Goal: Task Accomplishment & Management: Complete application form

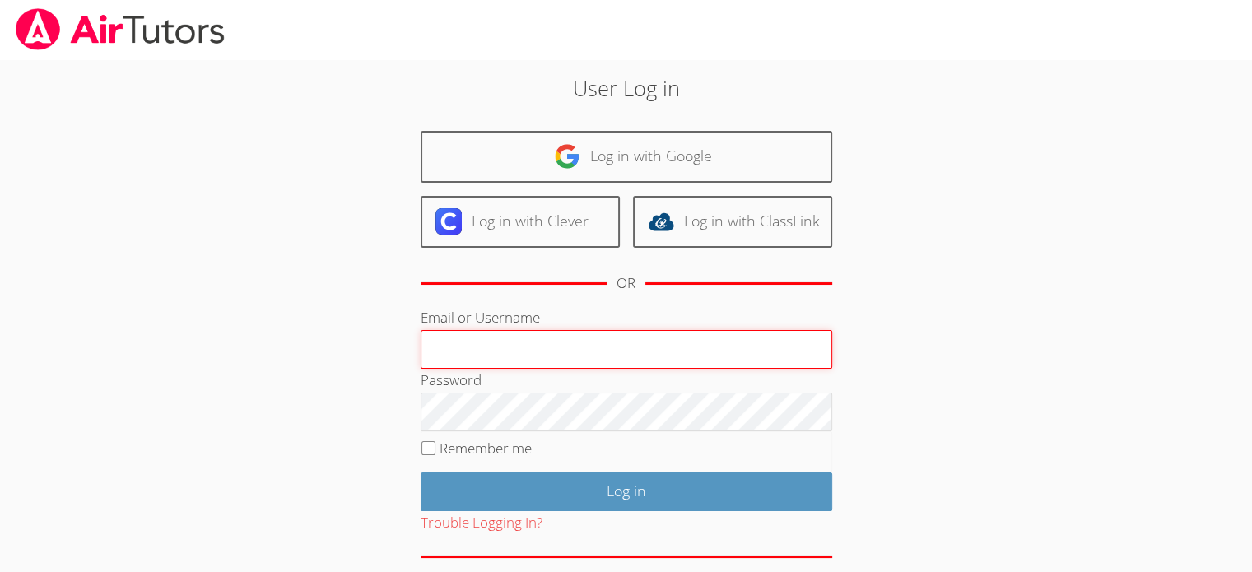
click at [506, 348] on input "Email or Username" at bounding box center [627, 350] width 412 height 40
paste input "[PERSON_NAME][EMAIL_ADDRESS][DOMAIN_NAME]"
type input "[PERSON_NAME][EMAIL_ADDRESS][DOMAIN_NAME]"
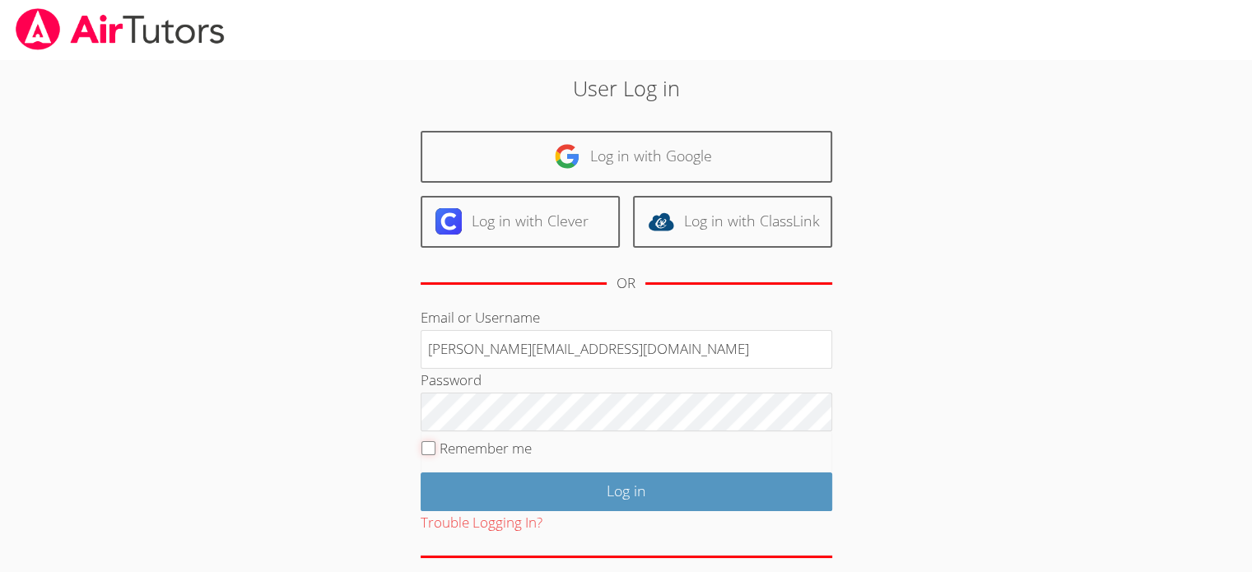
click at [426, 445] on input "Remember me" at bounding box center [429, 448] width 14 height 14
checkbox input "true"
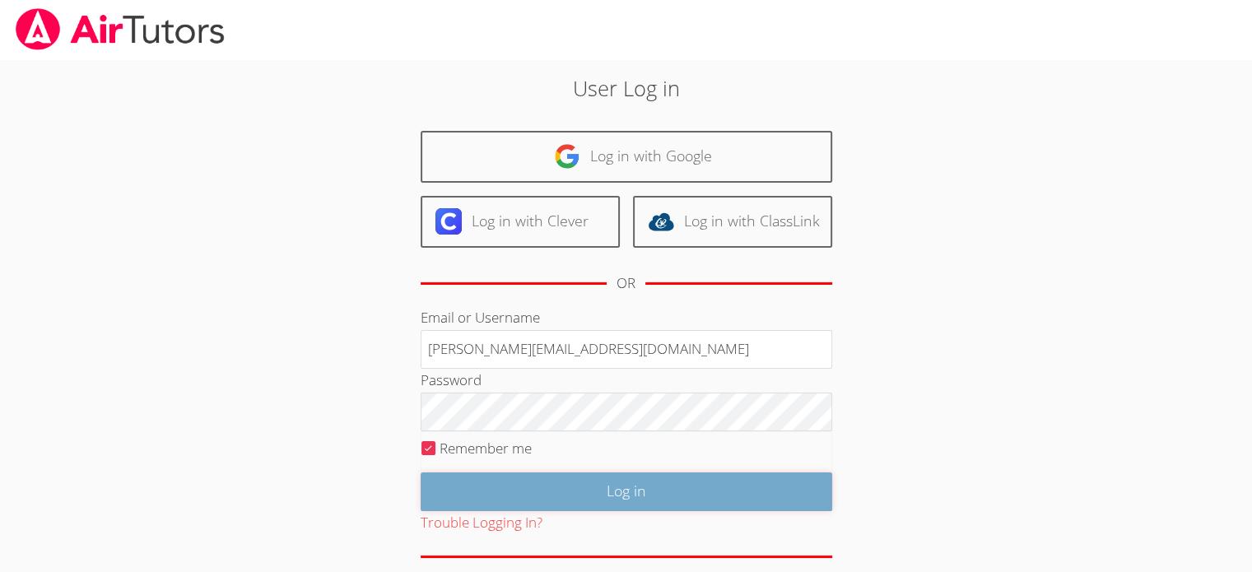
click at [594, 490] on input "Log in" at bounding box center [627, 492] width 412 height 39
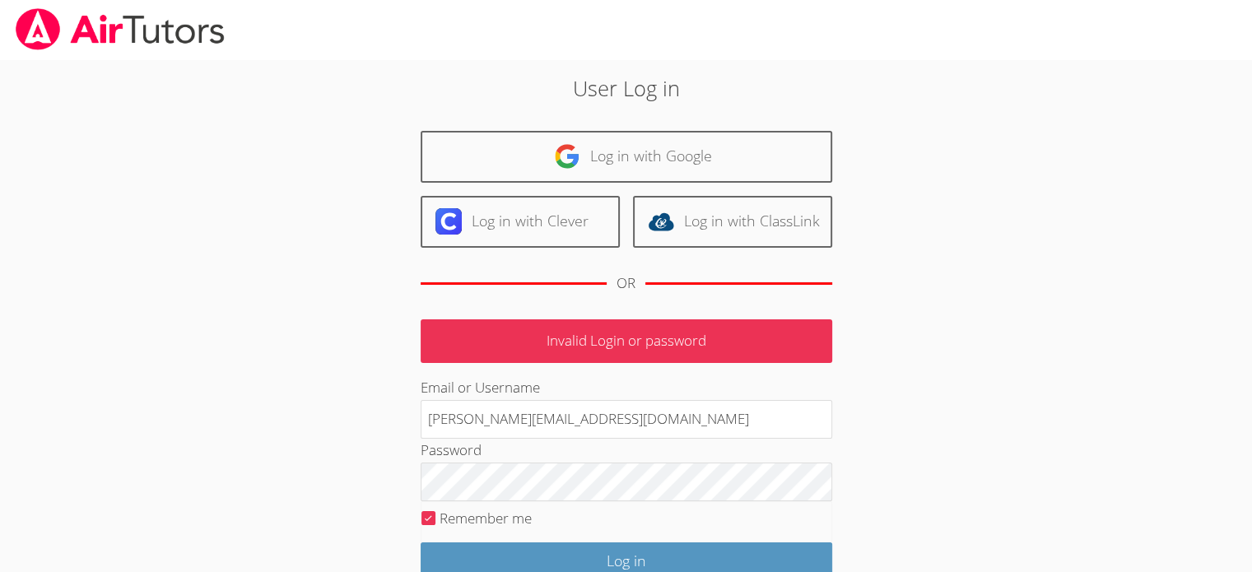
scroll to position [82, 0]
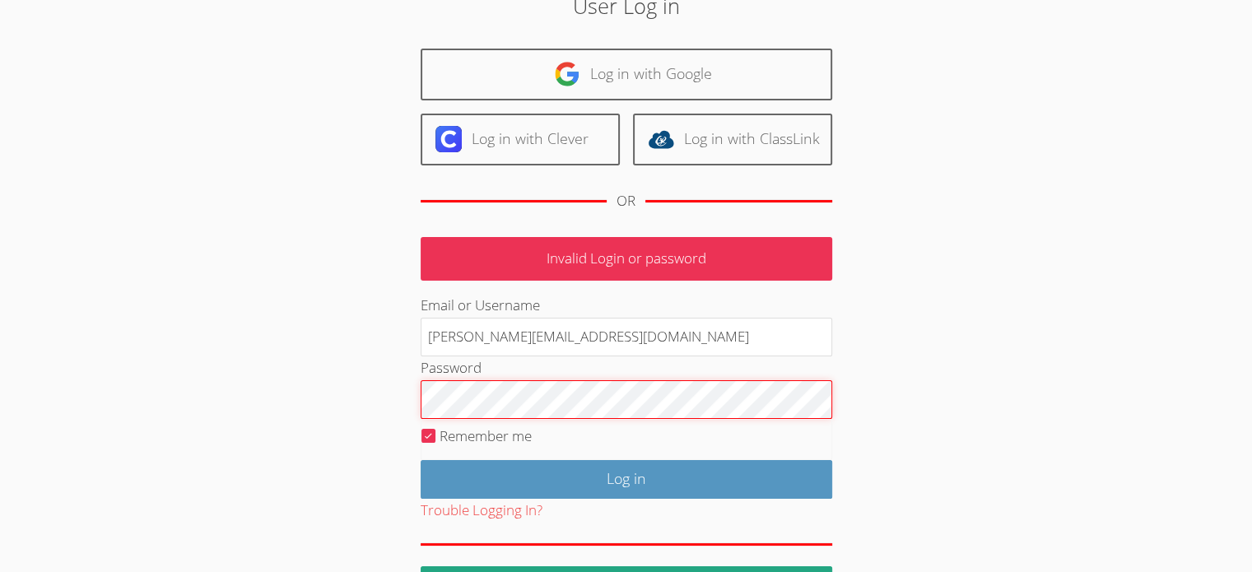
click at [356, 388] on div "User Log in Log in with Google Log in with Clever Log in with ClassLink OR Inva…" at bounding box center [626, 297] width 676 height 615
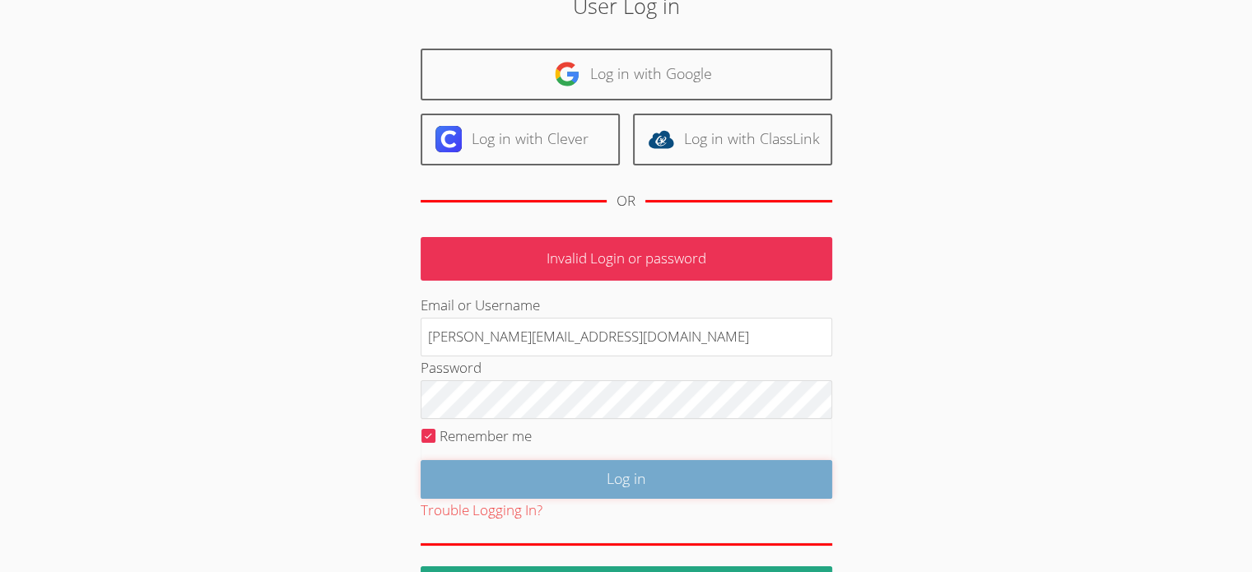
click at [540, 470] on input "Log in" at bounding box center [627, 479] width 412 height 39
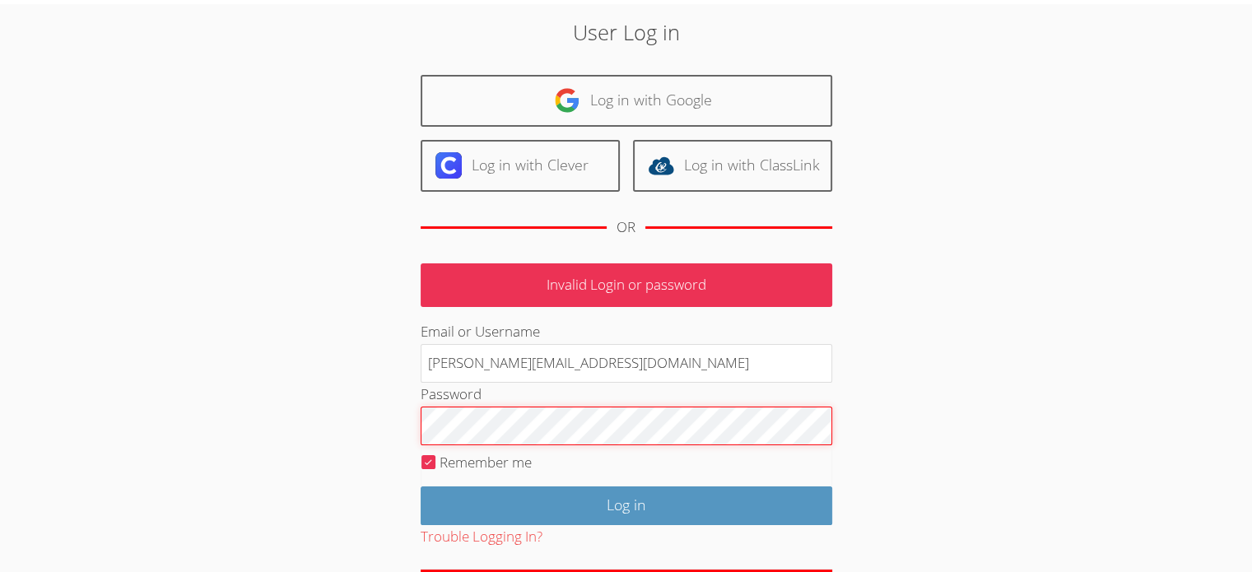
scroll to position [82, 0]
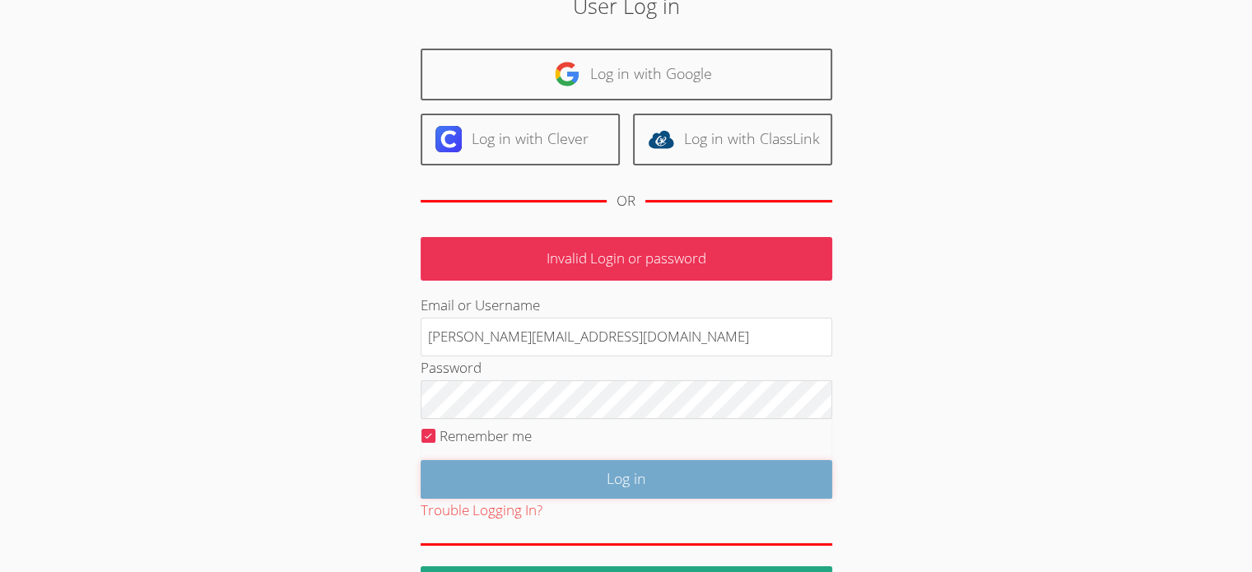
click at [566, 477] on input "Log in" at bounding box center [627, 479] width 412 height 39
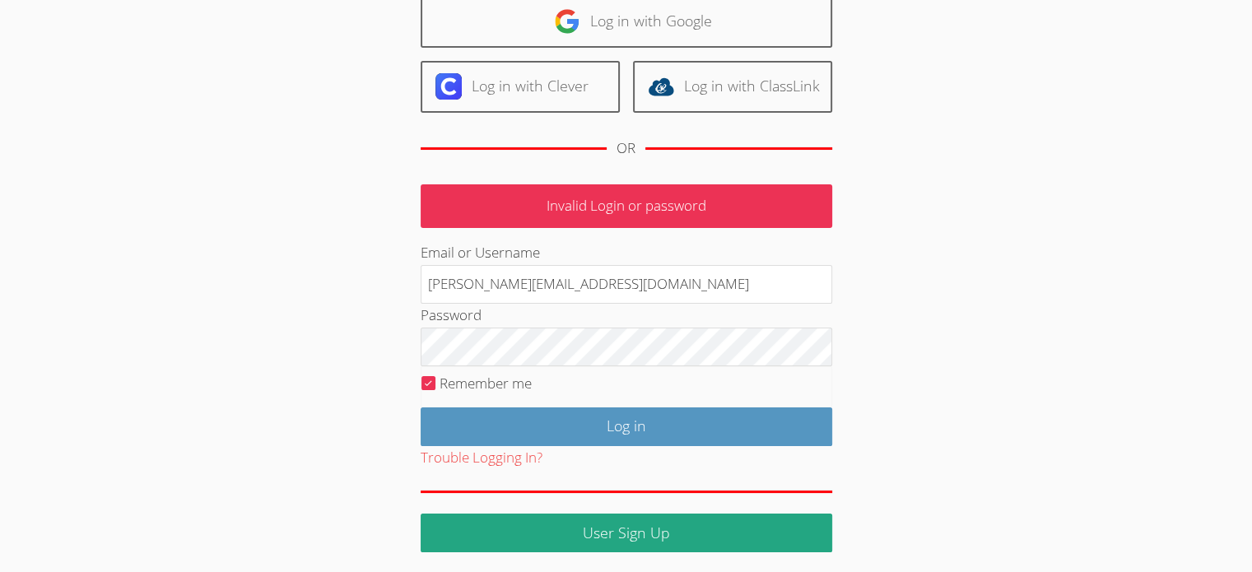
scroll to position [136, 0]
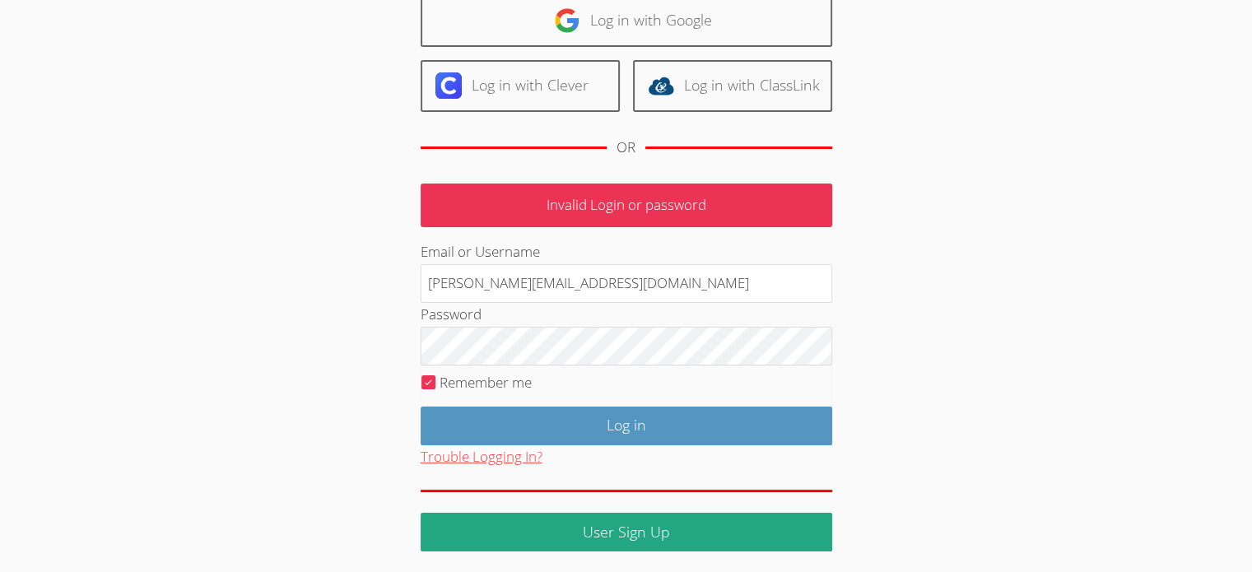
click at [457, 454] on button "Trouble Logging In?" at bounding box center [482, 457] width 122 height 24
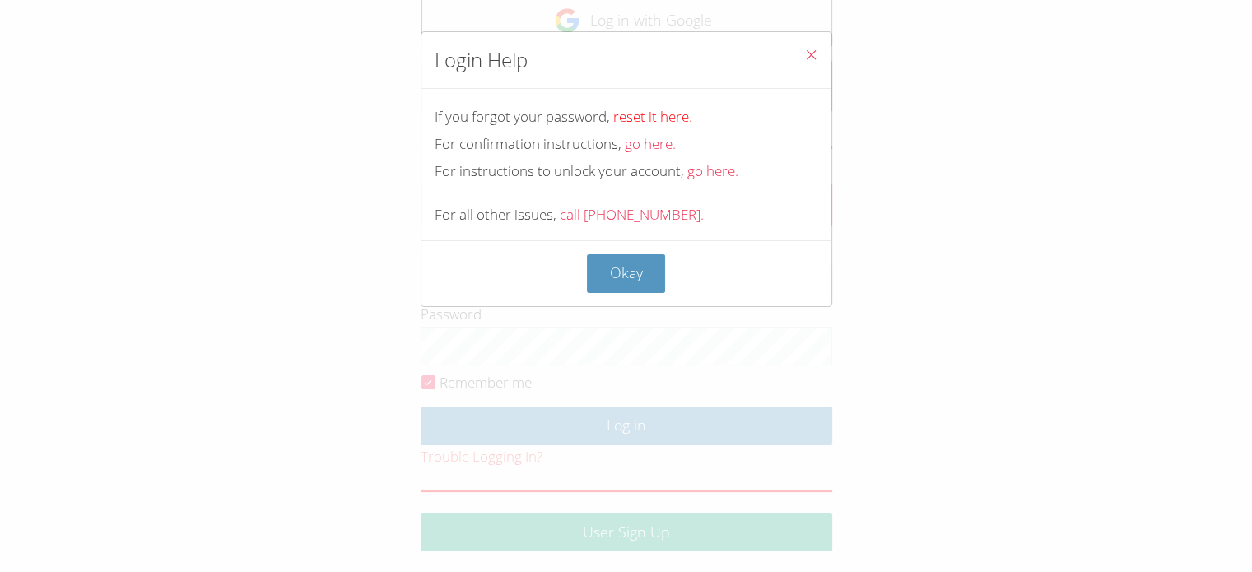
click at [636, 118] on link "reset it here." at bounding box center [652, 116] width 79 height 19
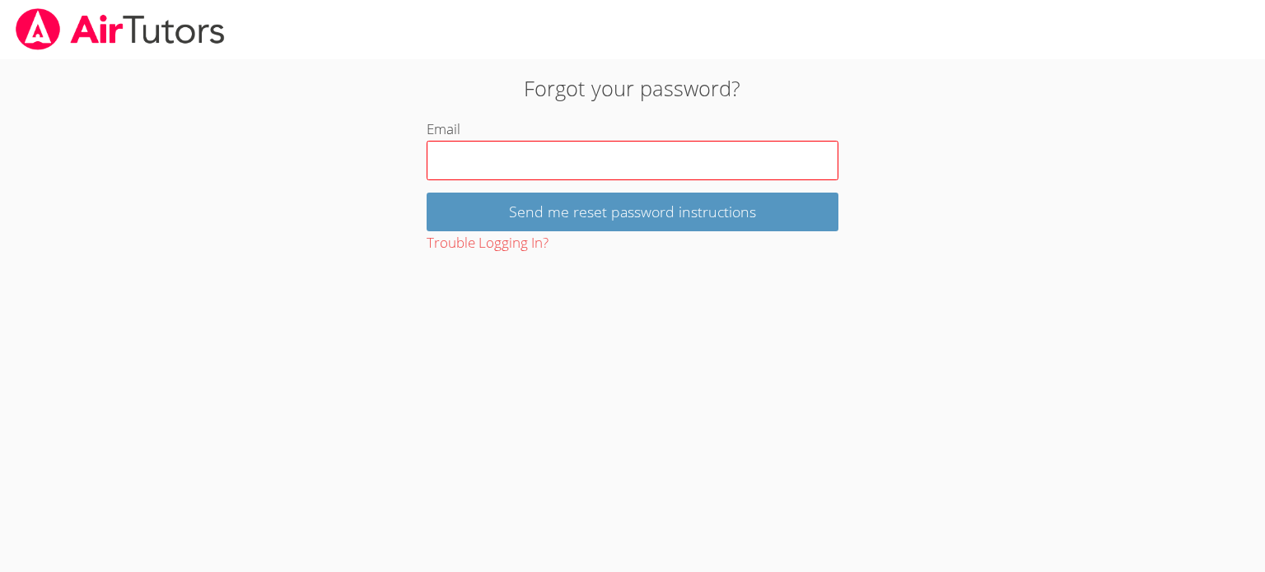
click at [511, 161] on input "Email" at bounding box center [632, 161] width 412 height 40
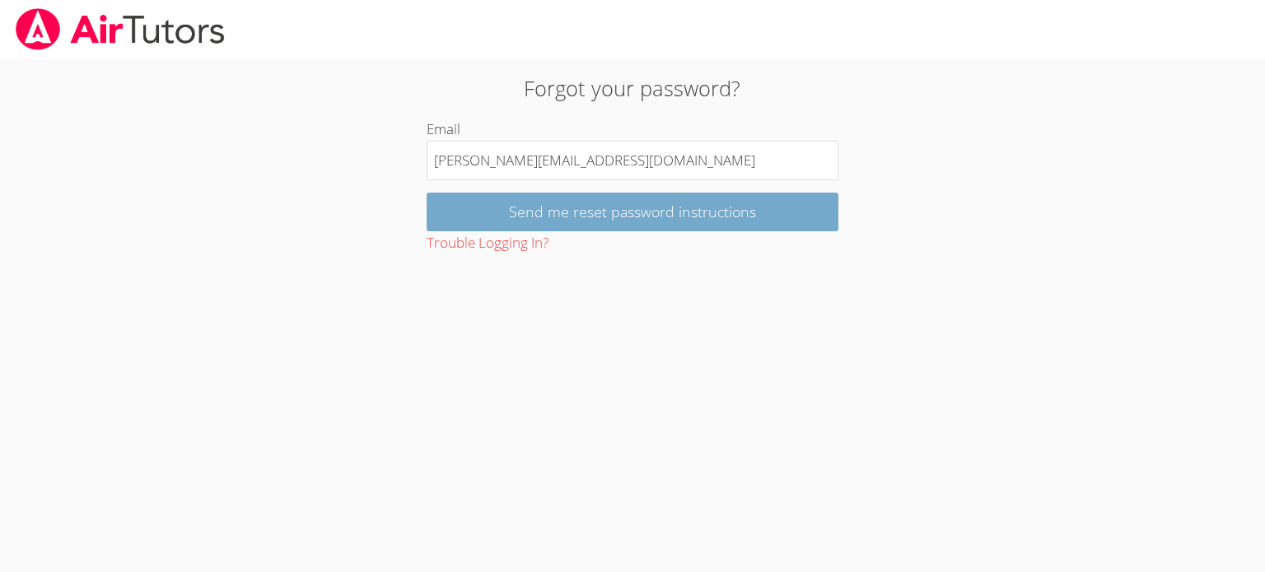
type input "[PERSON_NAME][EMAIL_ADDRESS][DOMAIN_NAME]"
click at [567, 210] on input "Send me reset password instructions" at bounding box center [632, 212] width 412 height 39
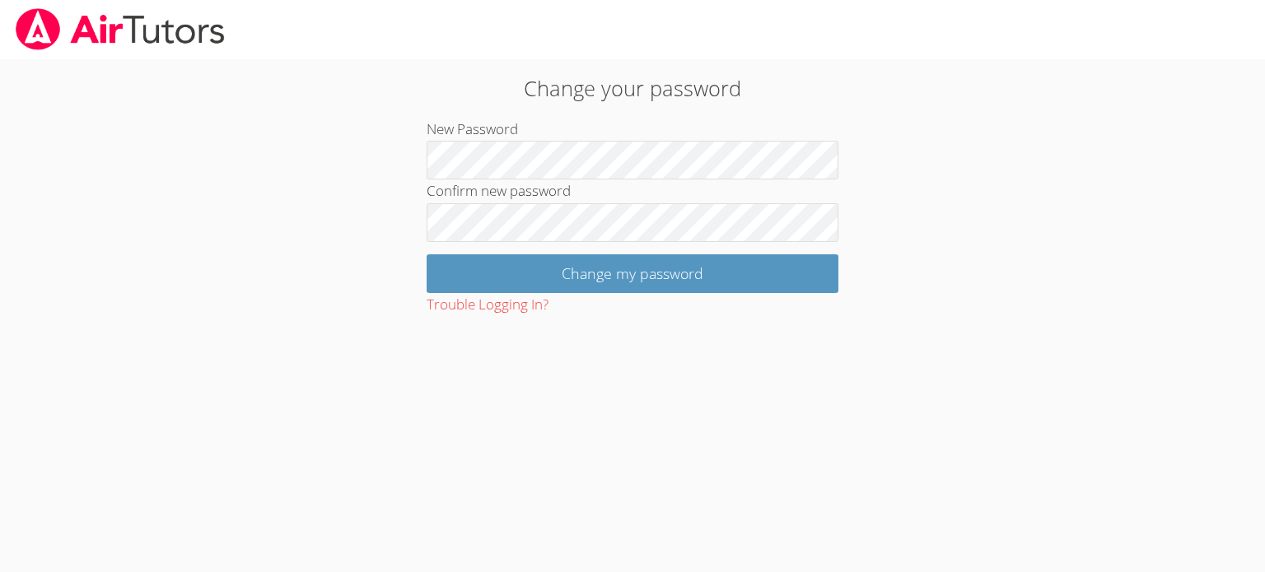
click at [389, 180] on div "Change your password New Password Confirm new password Change my password Troub…" at bounding box center [632, 194] width 682 height 245
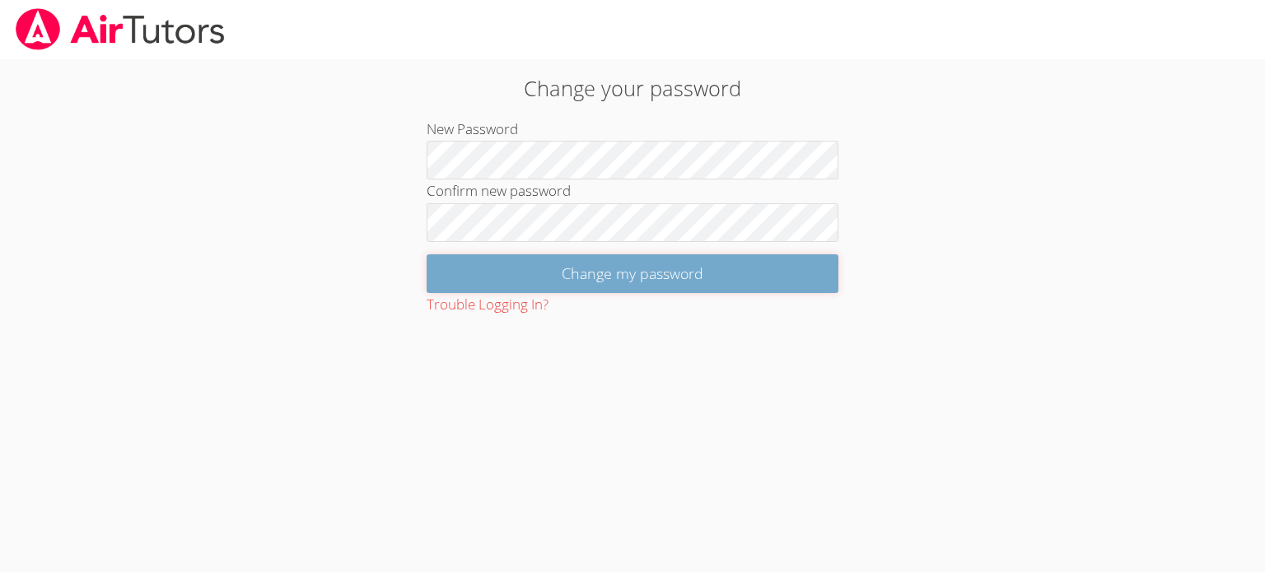
click at [585, 270] on input "Change my password" at bounding box center [632, 273] width 412 height 39
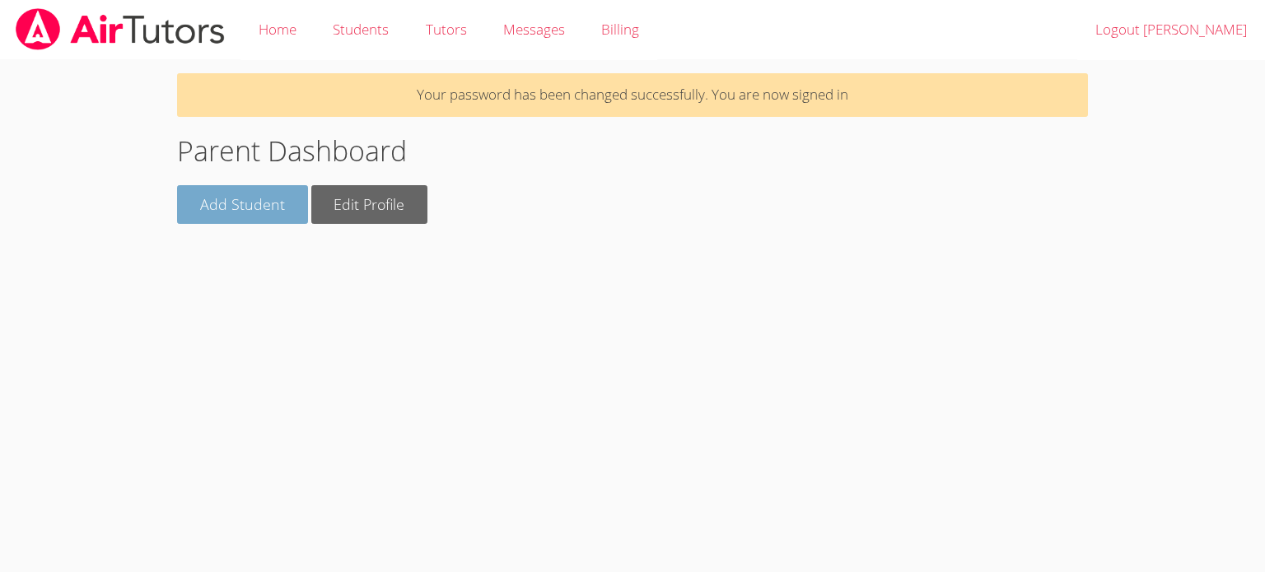
click at [236, 209] on link "Add Student" at bounding box center [242, 204] width 131 height 39
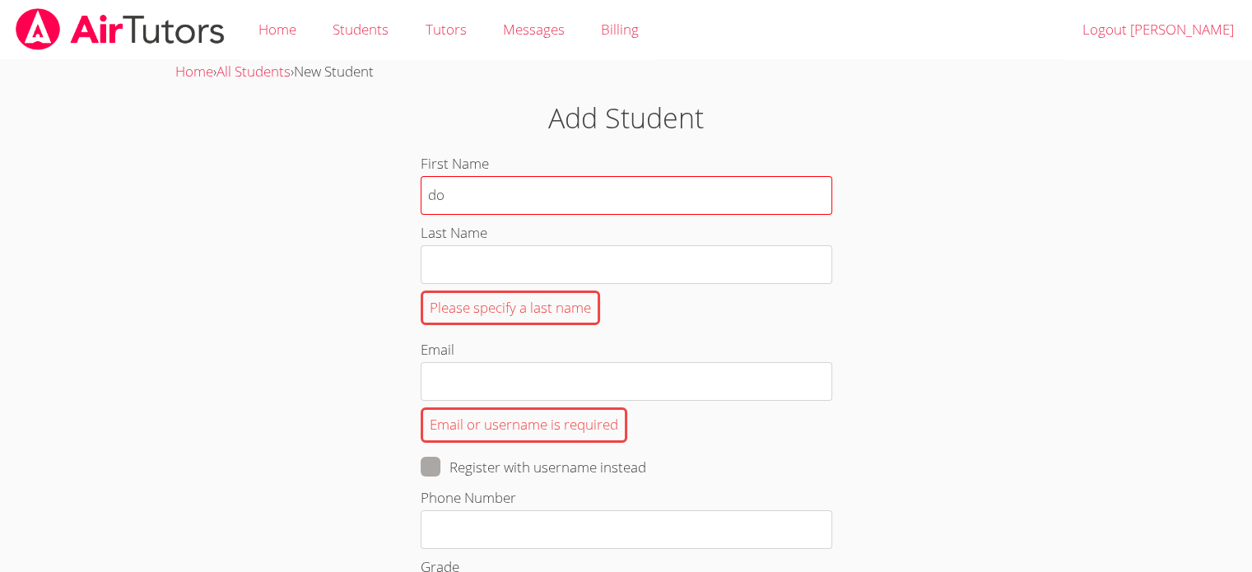
type input "d"
type input "Donovan"
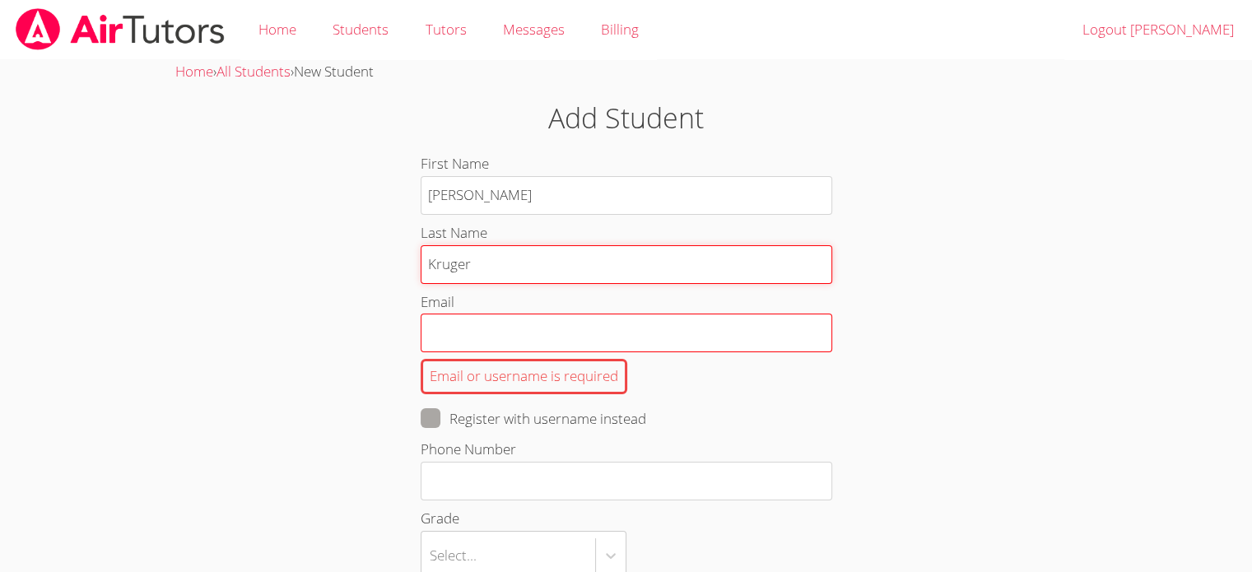
type input "Kruger"
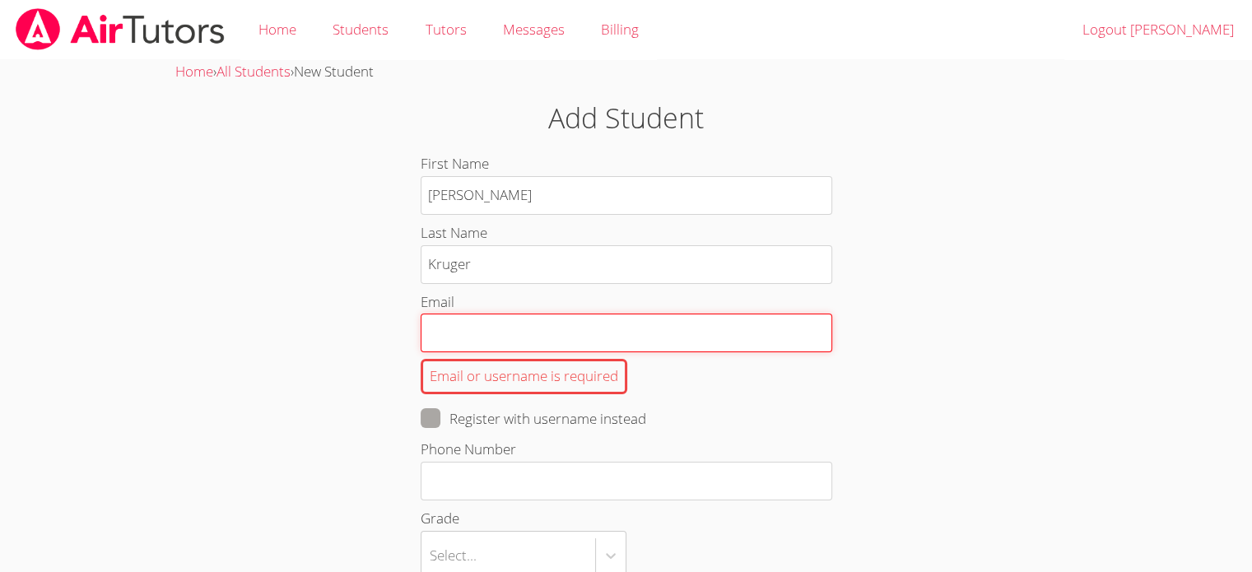
click at [442, 338] on input "Email Email or username is required" at bounding box center [627, 333] width 412 height 39
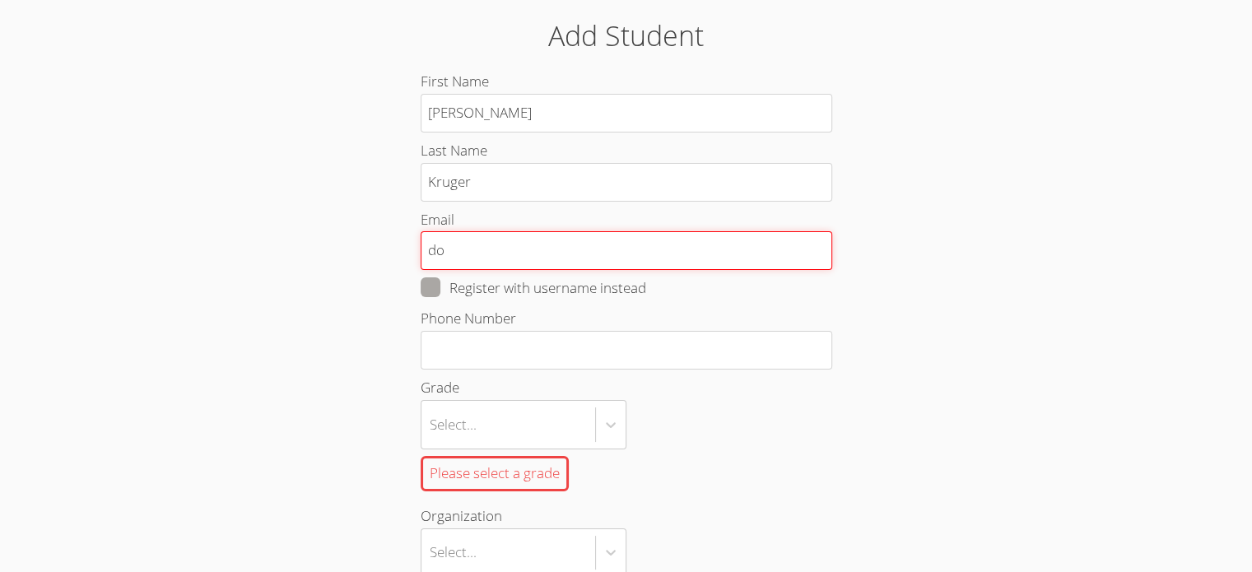
type input "donnydoggy09@gmail.com"
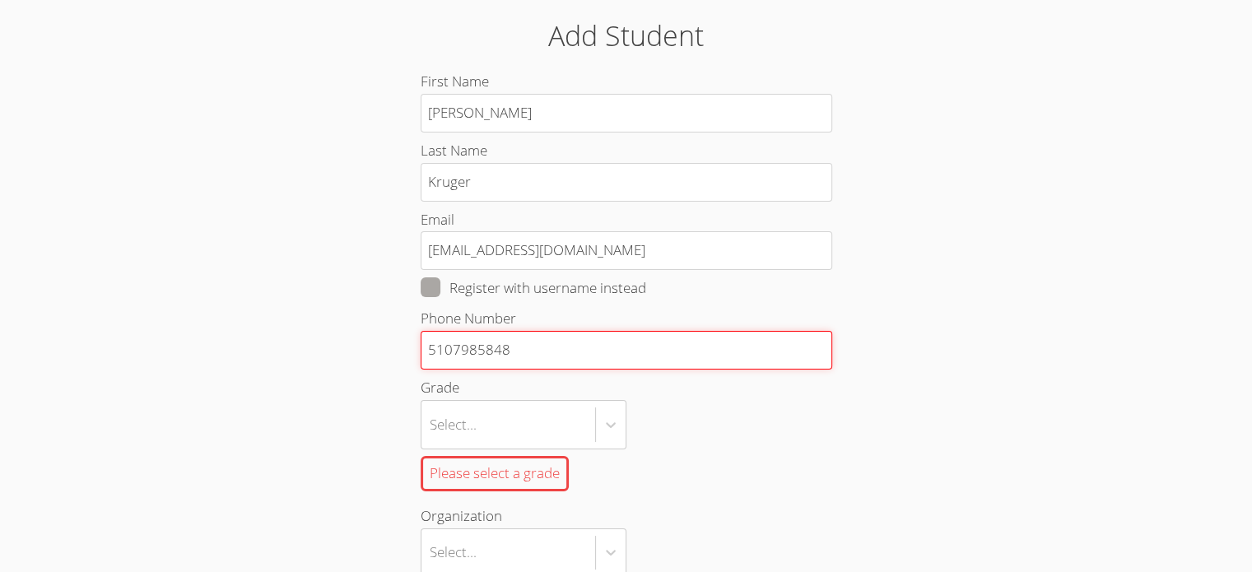
drag, startPoint x: 535, startPoint y: 349, endPoint x: 361, endPoint y: 338, distance: 174.9
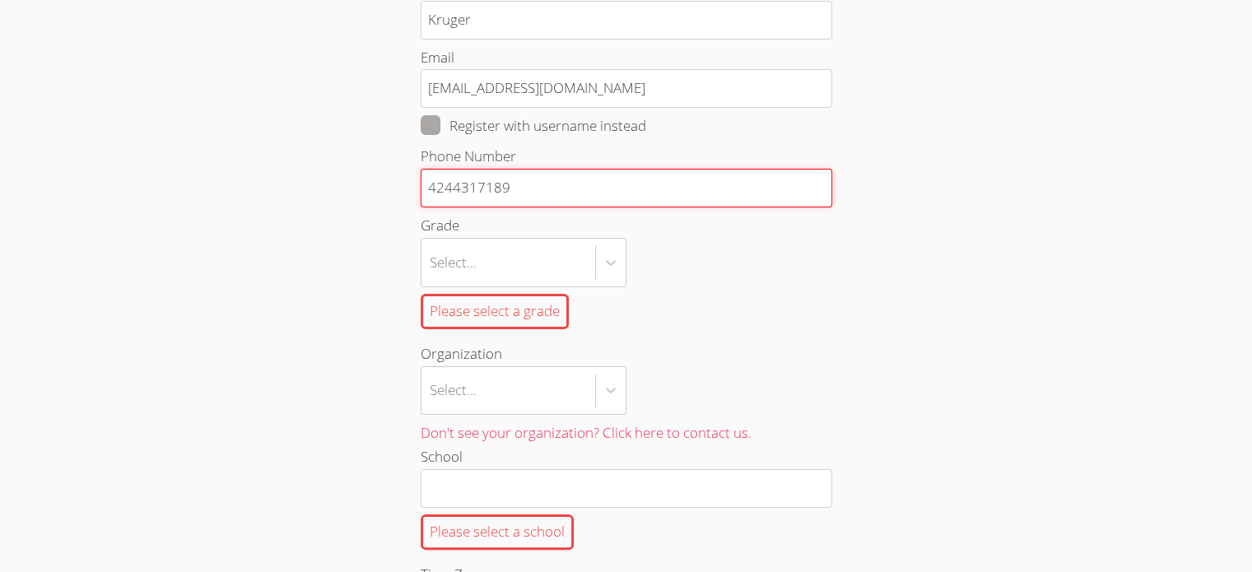
scroll to position [247, 0]
type input "4244317189"
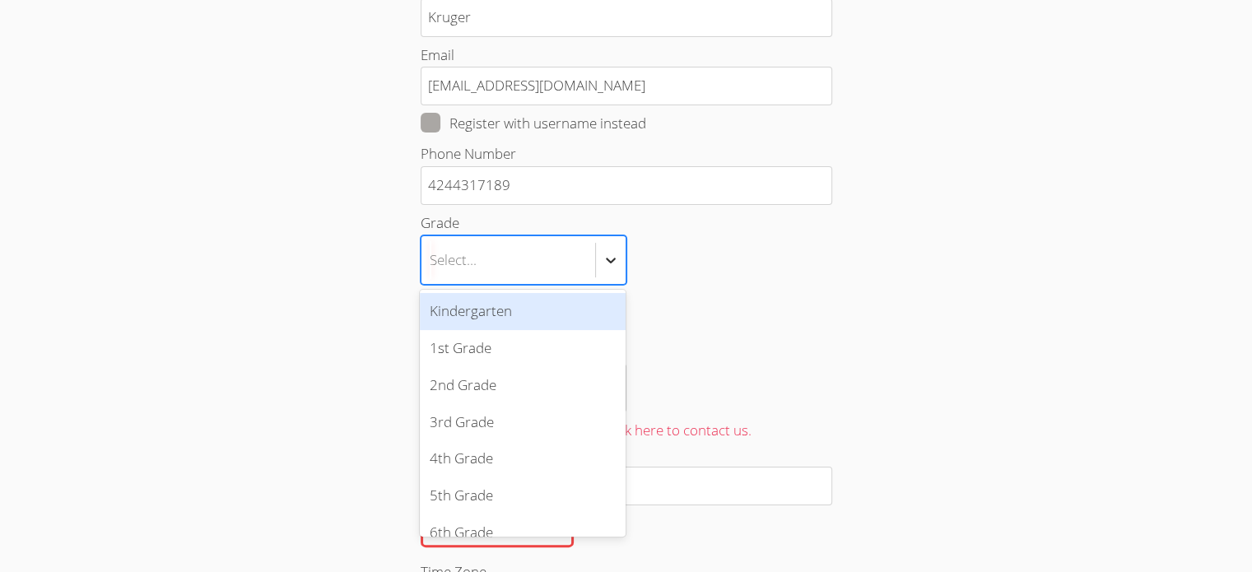
click at [609, 260] on icon at bounding box center [611, 261] width 10 height 6
click at [431, 260] on input "Grade option Kindergarten focused, 1 of 19. 19 results available. Use Up and Do…" at bounding box center [431, 260] width 2 height 38
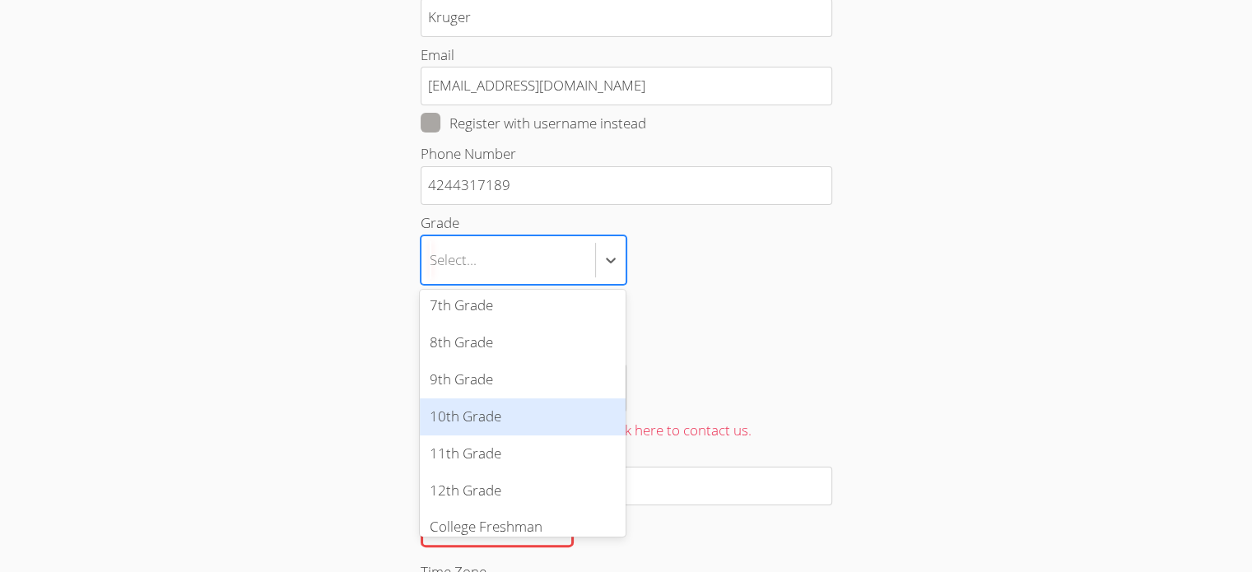
scroll to position [329, 0]
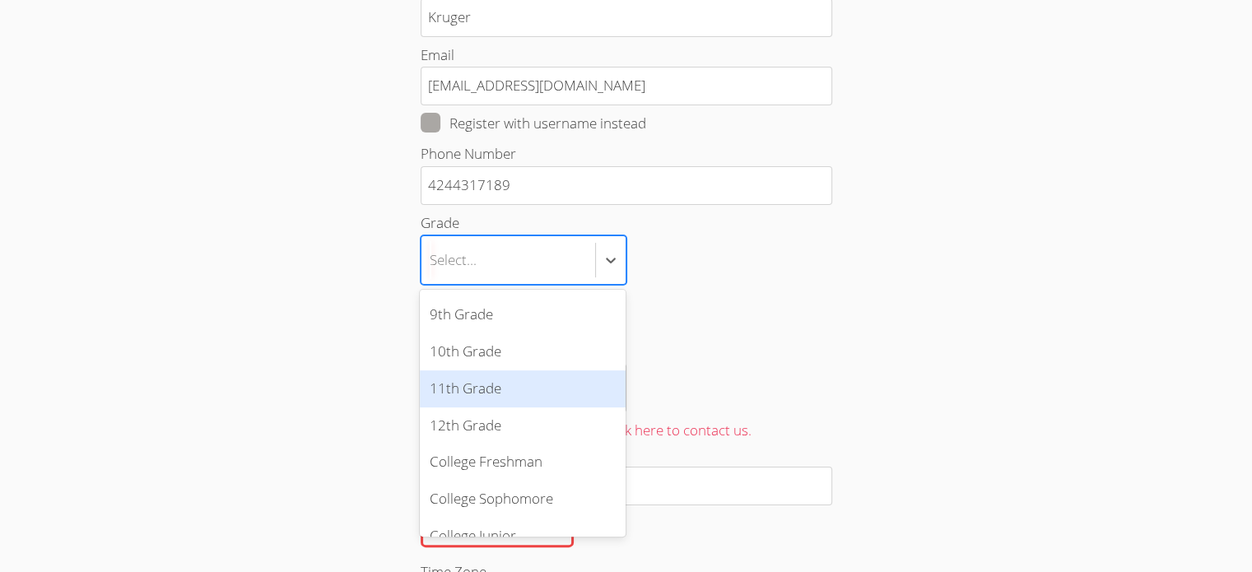
click at [474, 394] on div "11th Grade" at bounding box center [523, 388] width 206 height 37
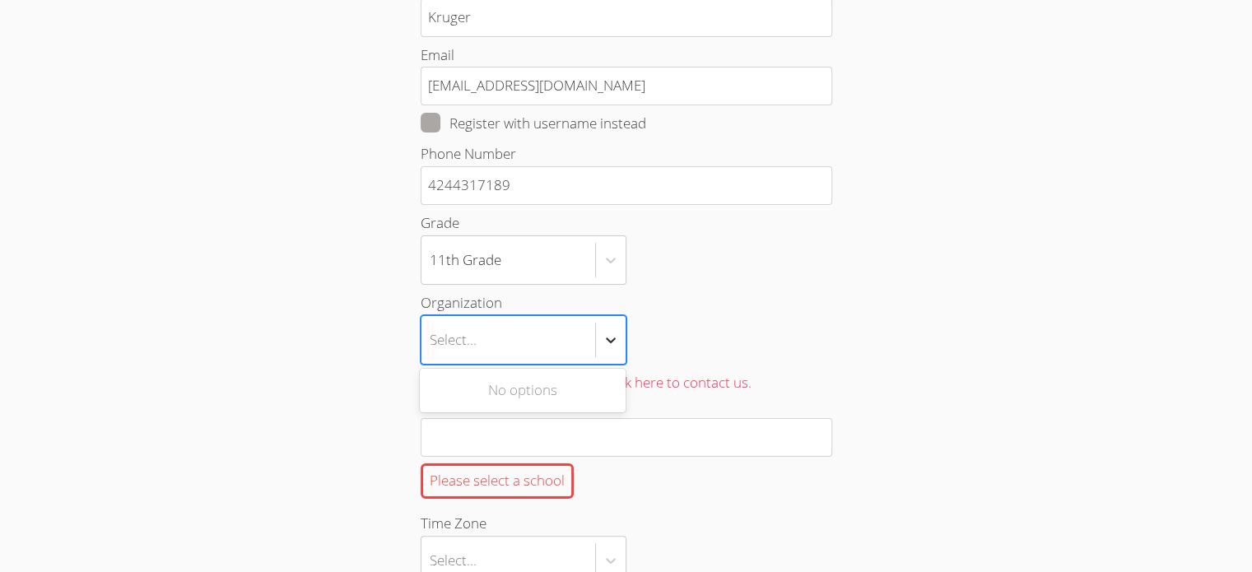
click at [608, 334] on icon at bounding box center [611, 340] width 16 height 16
click at [431, 334] on input "Organization Use Up and Down to choose options, press Enter to select the curre…" at bounding box center [431, 340] width 2 height 38
click at [499, 338] on div "Select..." at bounding box center [509, 340] width 174 height 48
click at [431, 338] on input "Organization Select is focused ,type to refine list, press Down to open the men…" at bounding box center [431, 340] width 2 height 38
click at [457, 341] on div "Select..." at bounding box center [453, 340] width 47 height 24
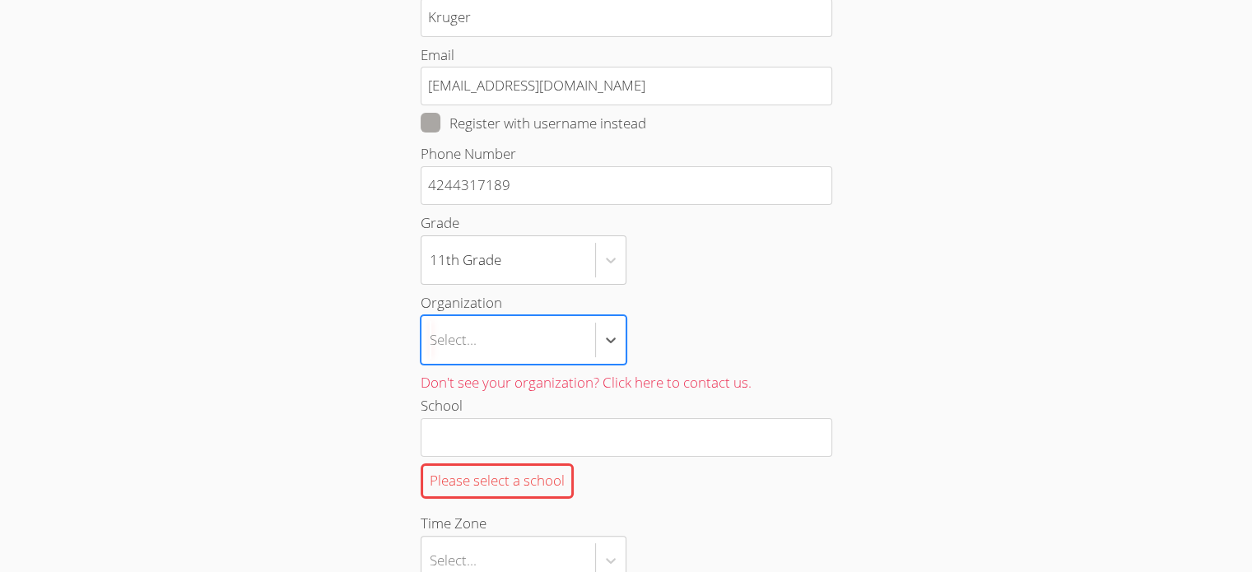
click at [431, 341] on input "Organization Select is focused ,type to refine list, press Down to open the men…" at bounding box center [431, 340] width 2 height 38
type input "Beverly Hills High School"
click at [981, 314] on div "Home › All Students › New Student Add Student First Name Donovan Last Name Krug…" at bounding box center [625, 480] width 939 height 1335
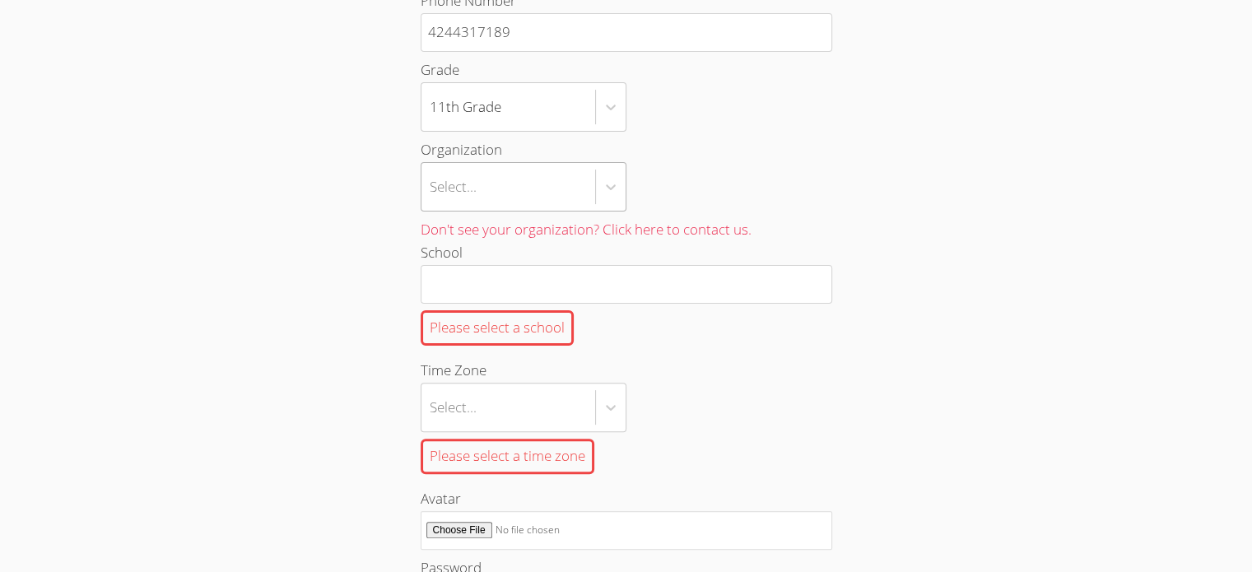
scroll to position [412, 0]
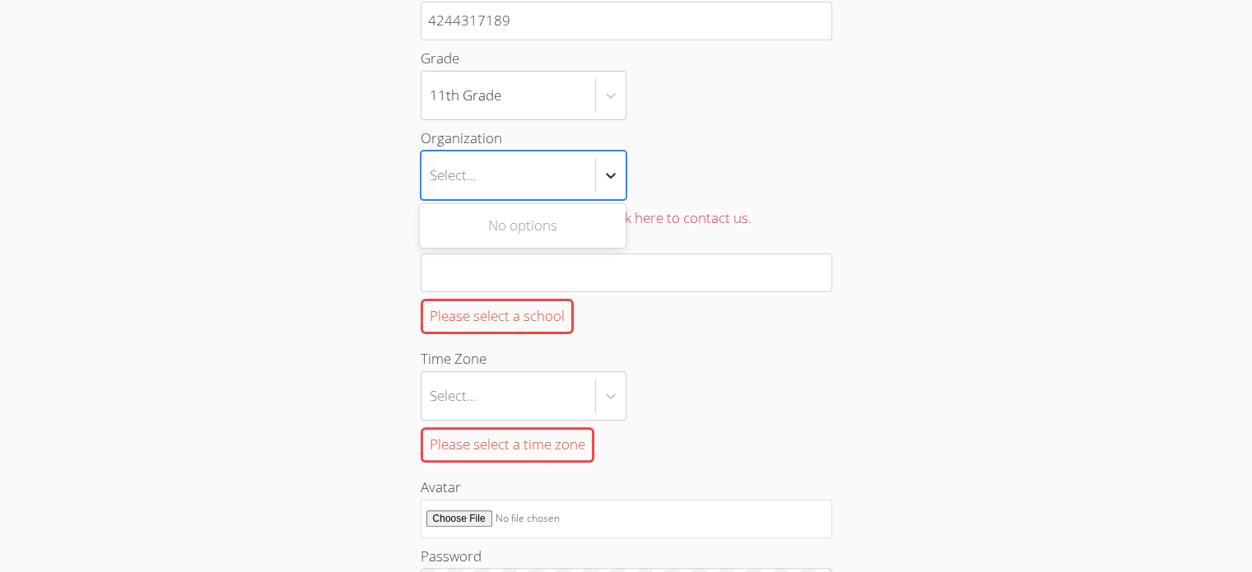
click at [619, 170] on div at bounding box center [611, 176] width 30 height 30
click at [431, 170] on input "Organization Use Up and Down to choose options, press Enter to select the curre…" at bounding box center [431, 175] width 2 height 38
click at [619, 173] on div at bounding box center [611, 176] width 30 height 30
click at [431, 173] on input "Organization Select is focused ,type to refine list, press Down to open the men…" at bounding box center [431, 175] width 2 height 38
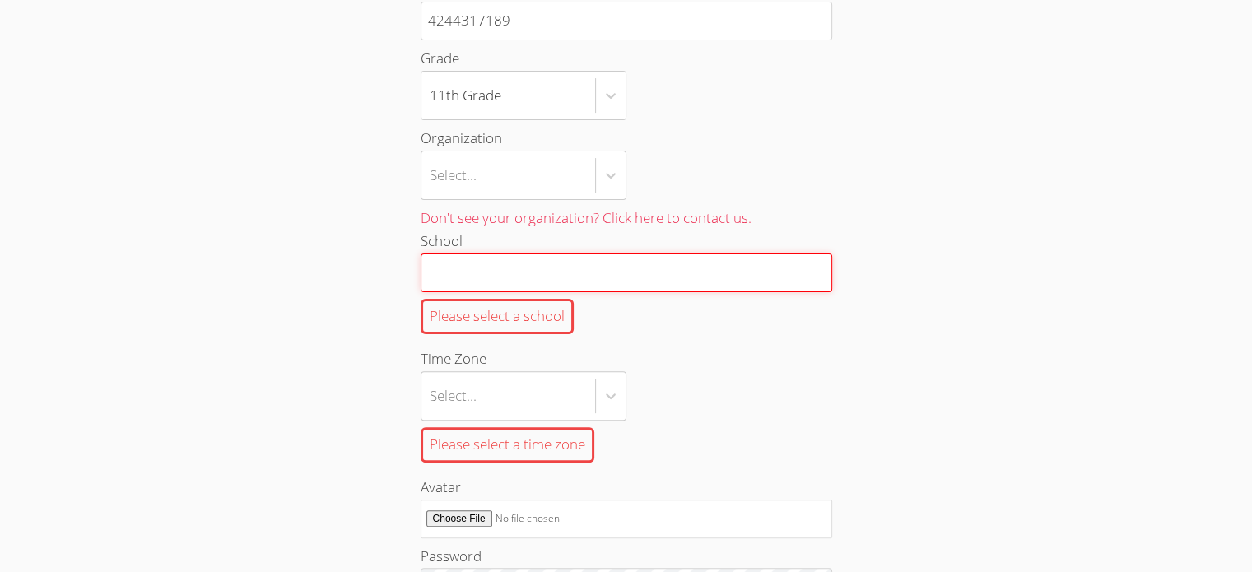
click at [603, 275] on input "School Please select a school" at bounding box center [627, 273] width 412 height 39
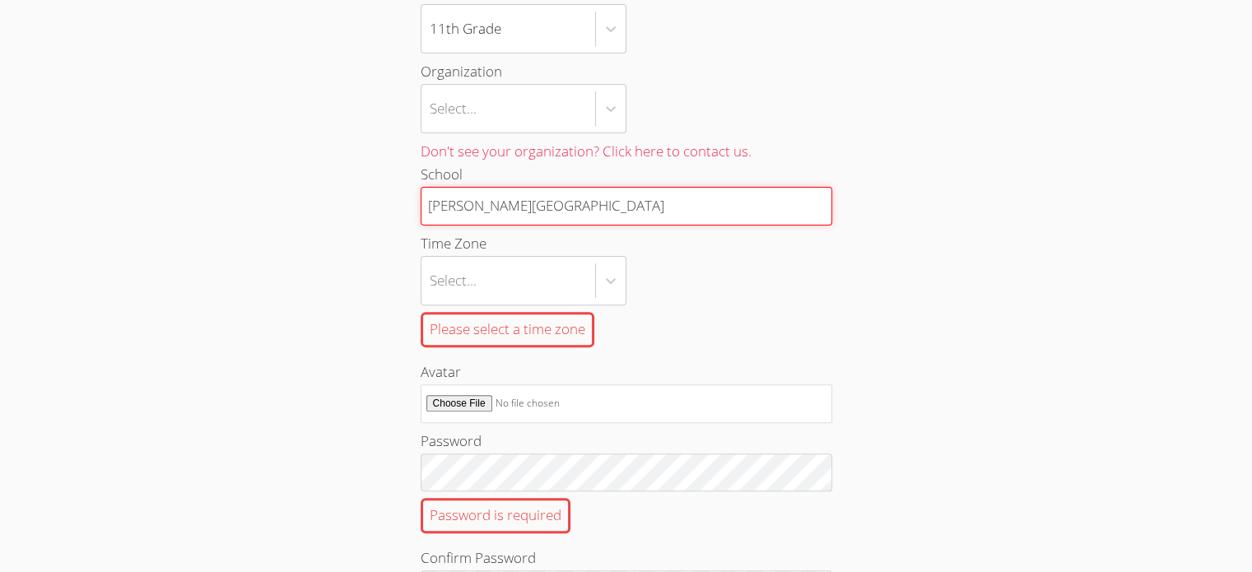
scroll to position [494, 0]
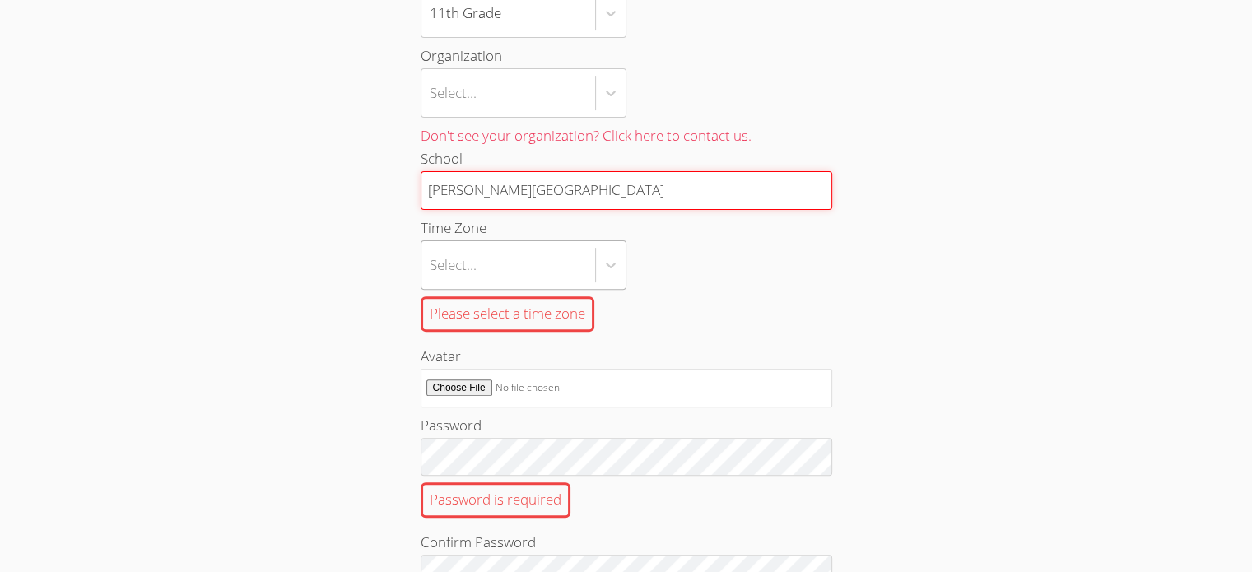
type input "Beverly Hills High School"
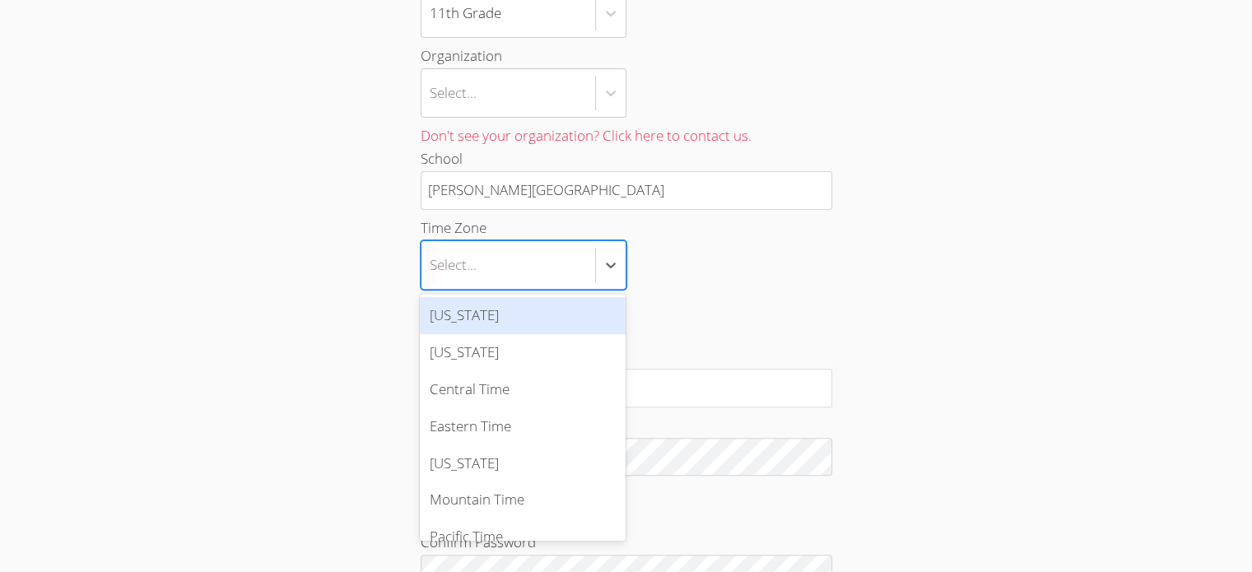
click at [555, 260] on div "Select..." at bounding box center [509, 265] width 174 height 48
click at [431, 260] on input "Time Zone option Alaska focused, 1 of 7. 7 results available. Use Up and Down t…" at bounding box center [431, 265] width 2 height 38
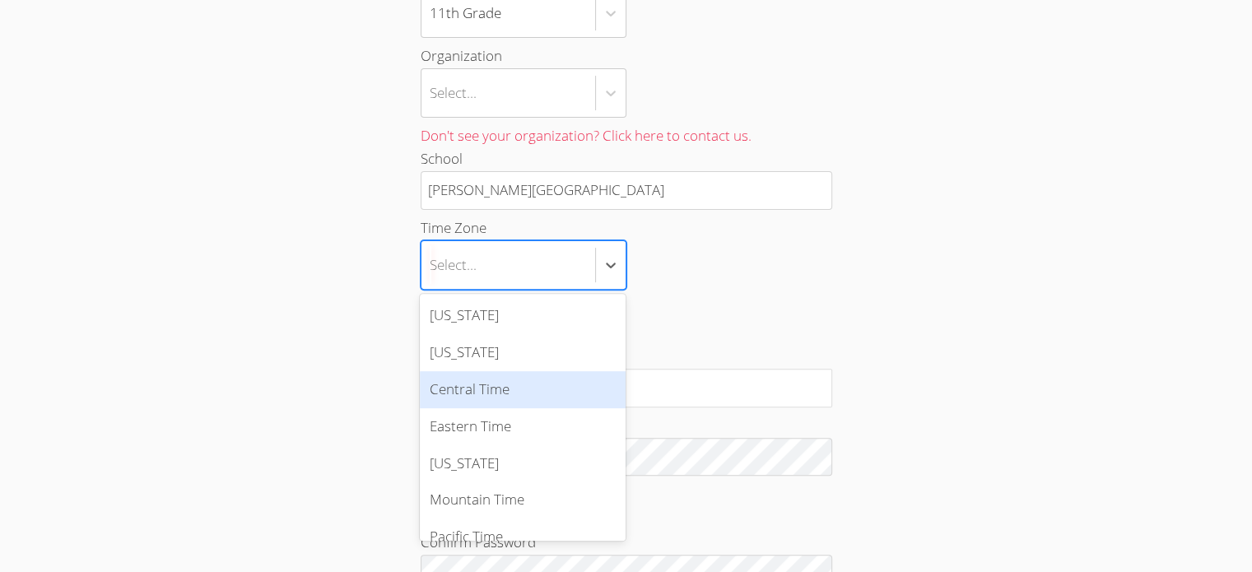
scroll to position [18, 0]
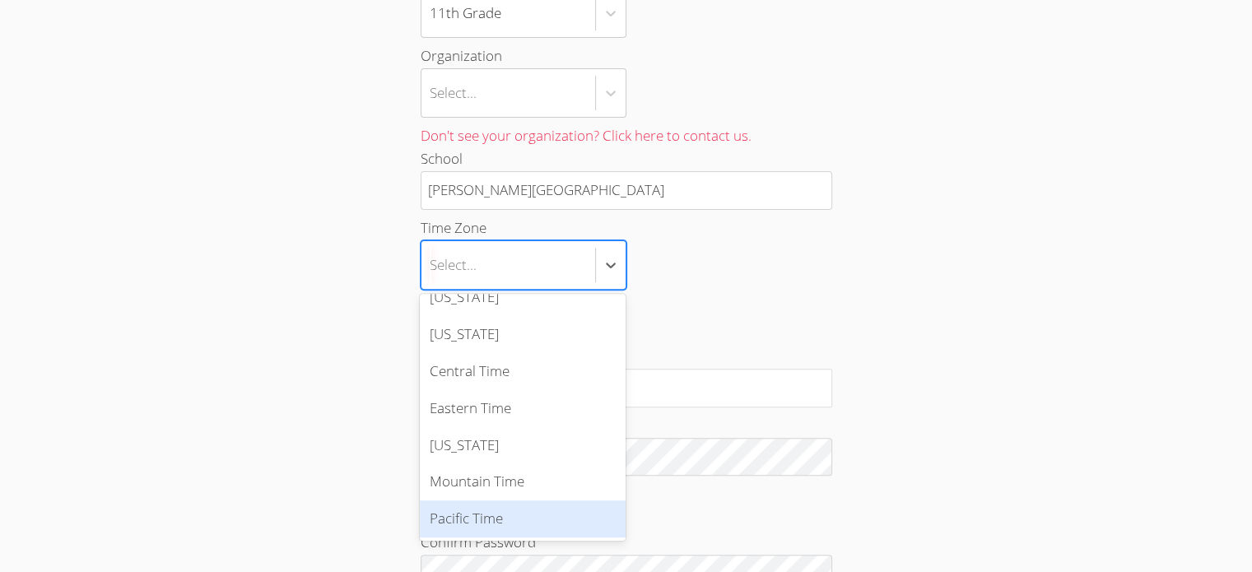
click at [484, 516] on div "Pacific Time" at bounding box center [523, 519] width 206 height 37
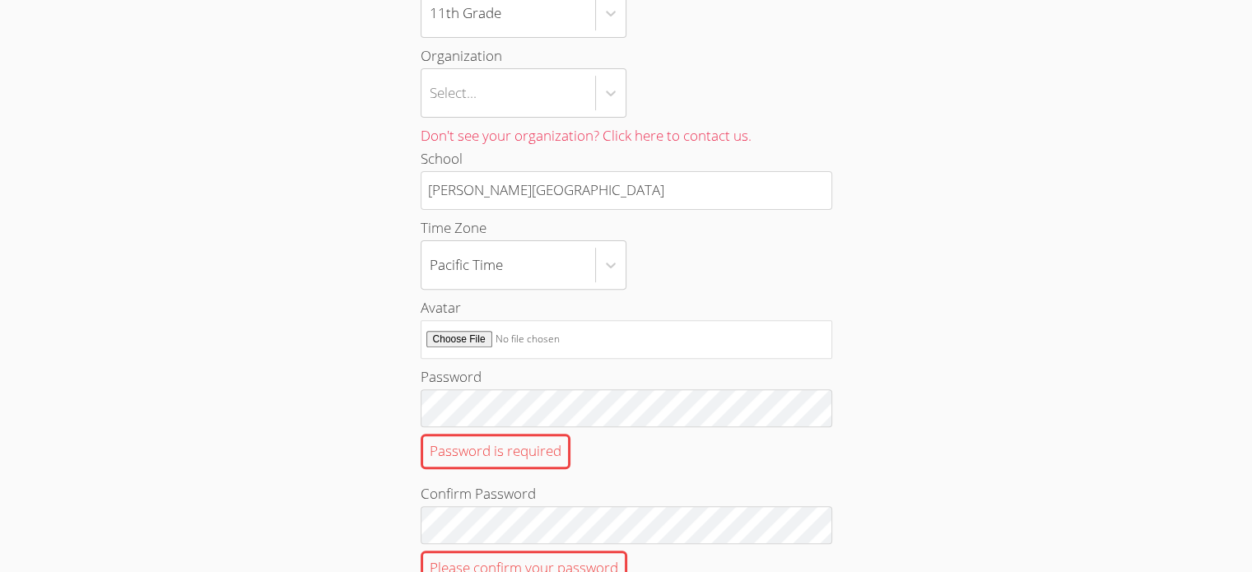
click at [843, 290] on div "First Name Donovan Last Name Kruger Email donnydoggy09@gmail.com Register with …" at bounding box center [626, 231] width 676 height 1146
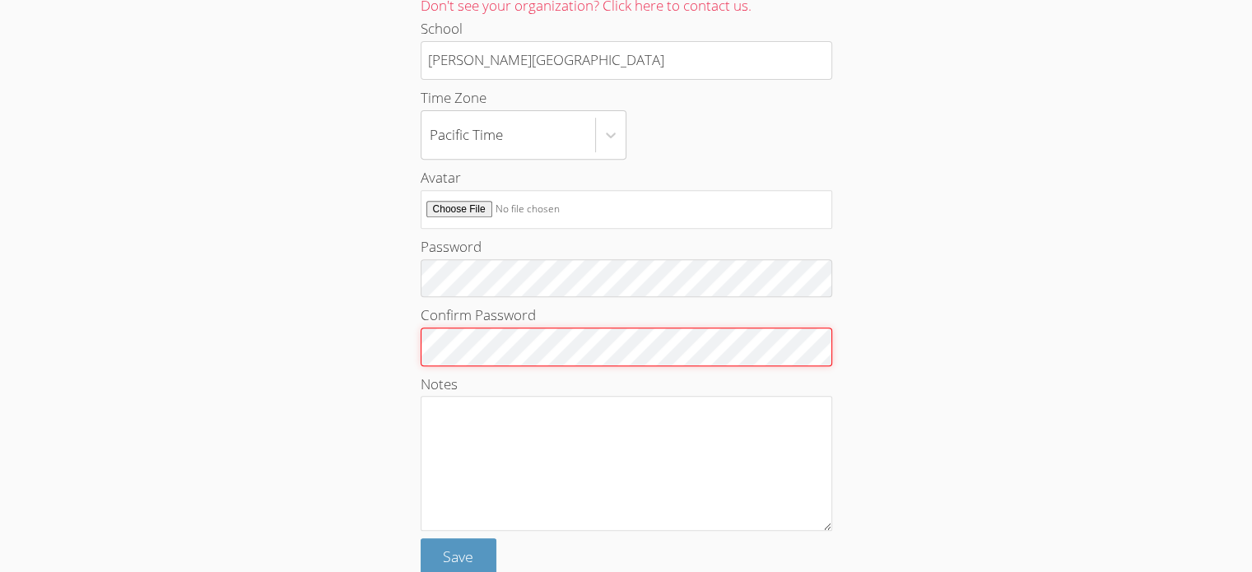
scroll to position [649, 0]
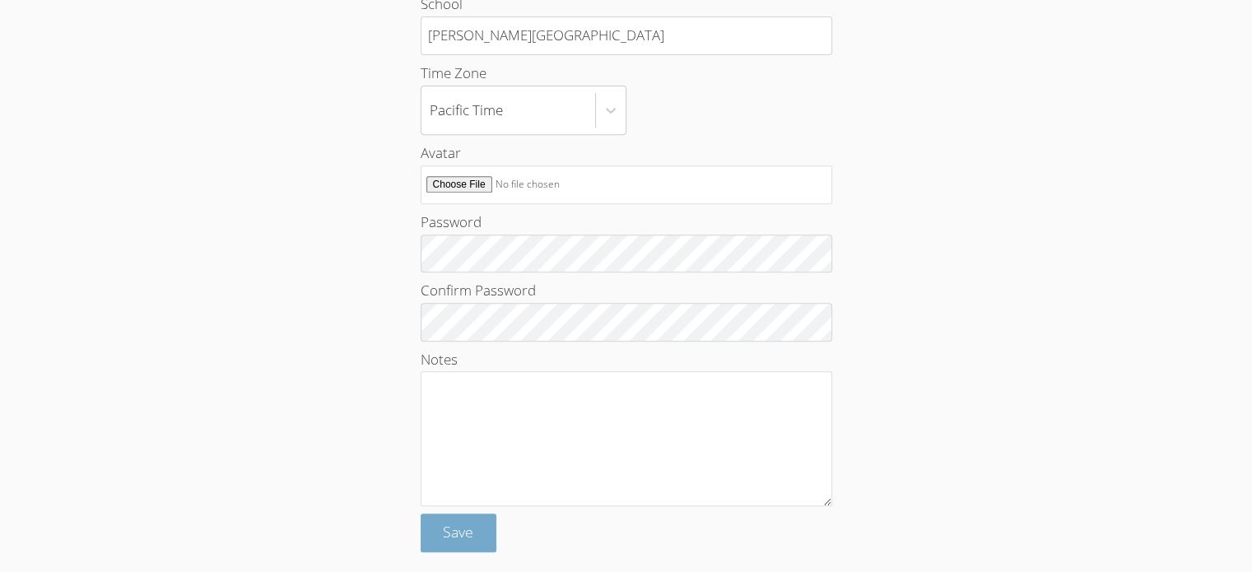
click at [457, 537] on span "Save" at bounding box center [458, 532] width 30 height 20
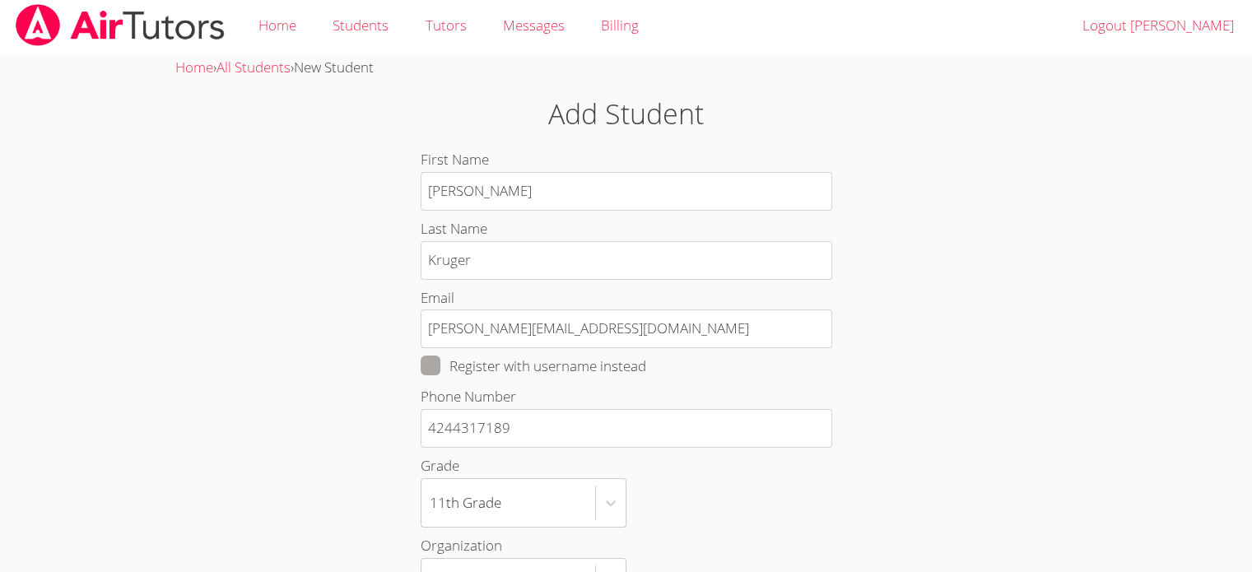
scroll to position [0, 0]
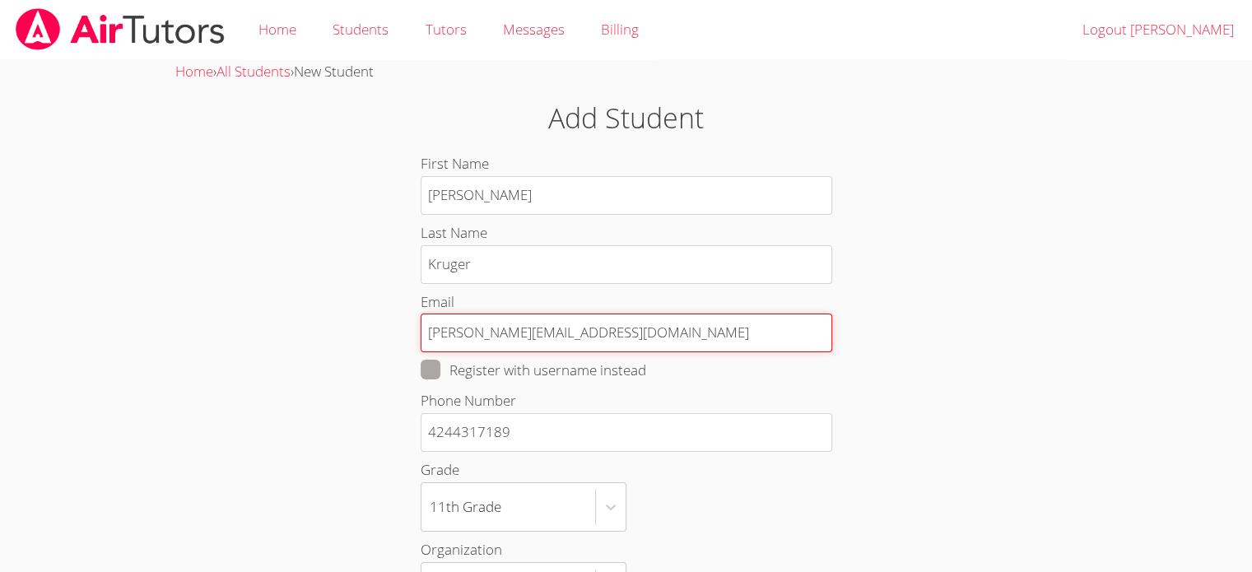
drag, startPoint x: 579, startPoint y: 332, endPoint x: 392, endPoint y: 323, distance: 187.1
type input "donnydoggy09@gmail.com"
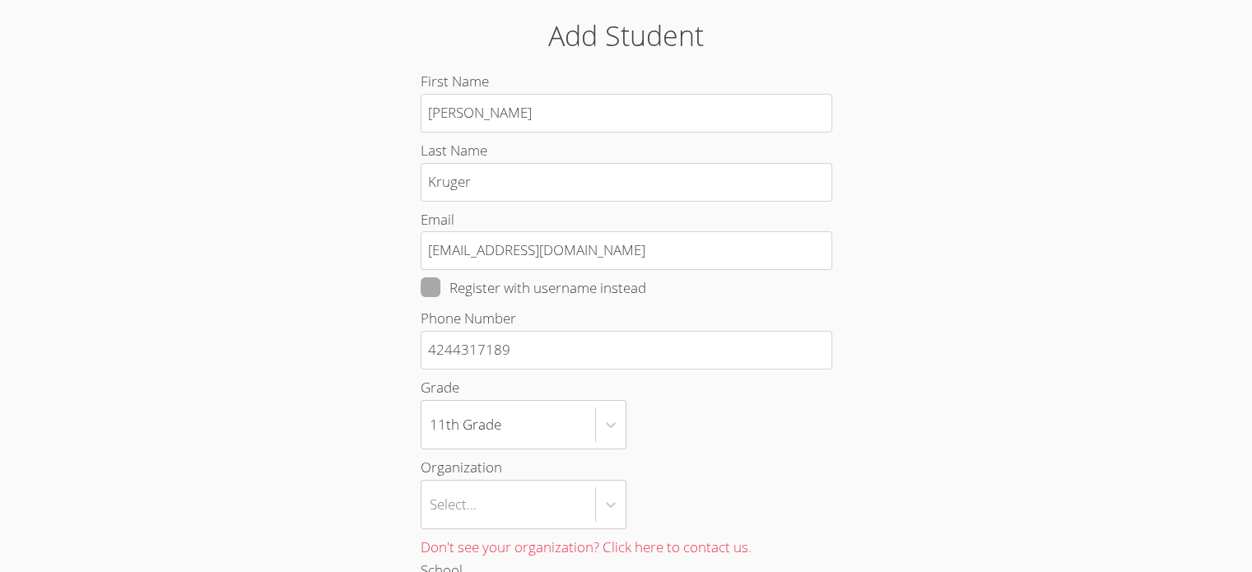
scroll to position [165, 0]
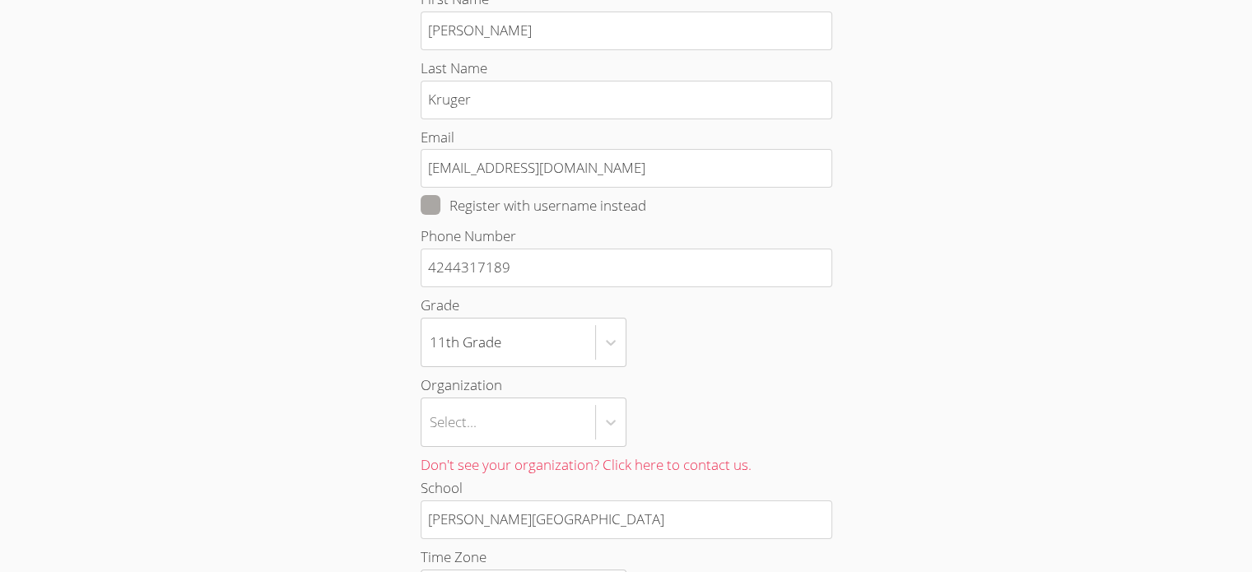
click at [646, 203] on span at bounding box center [646, 205] width 0 height 19
click at [646, 203] on input "Register with username instead" at bounding box center [653, 202] width 14 height 14
click at [646, 203] on span at bounding box center [646, 205] width 0 height 19
click at [646, 203] on input "Register with username instead" at bounding box center [653, 202] width 14 height 14
checkbox input "false"
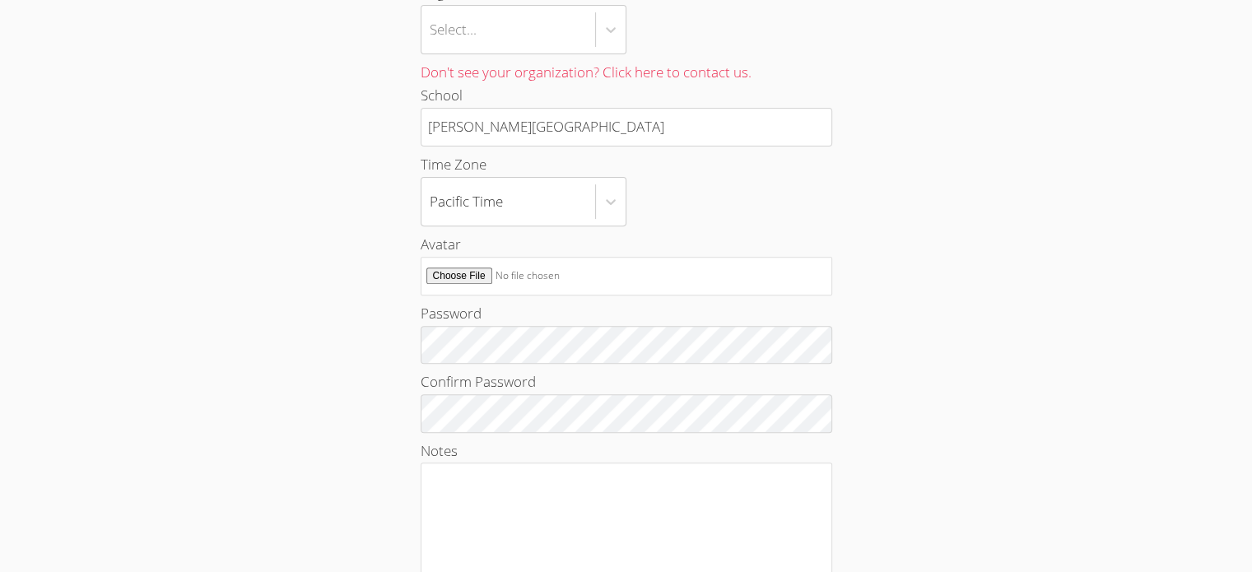
scroll to position [576, 0]
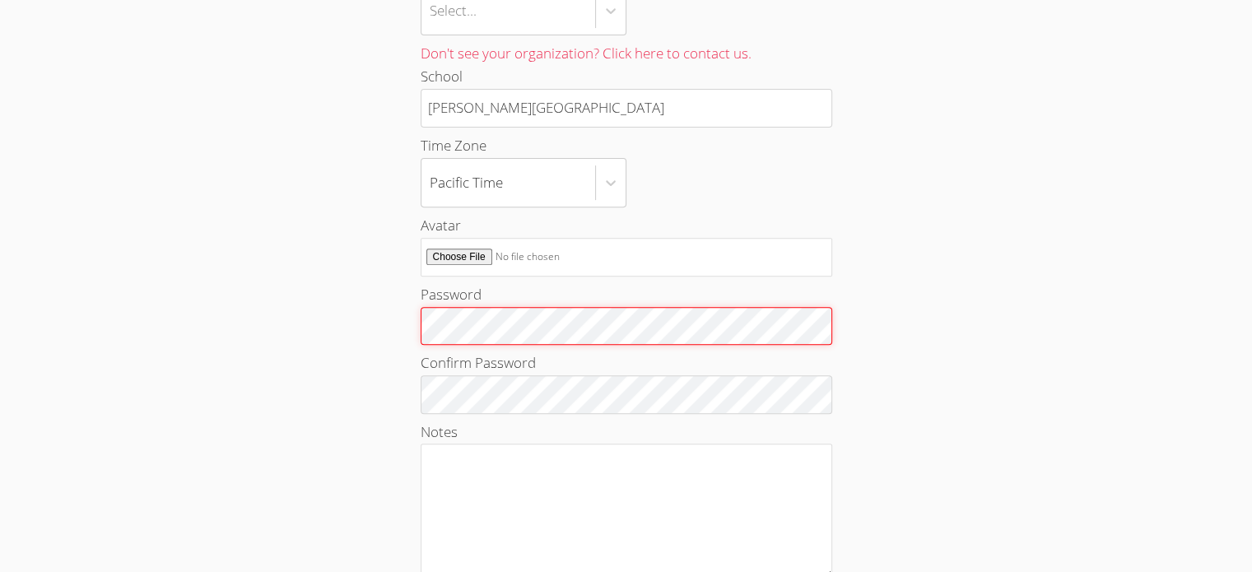
click at [312, 317] on div "First Name Donovan Last Name Kruger Email donnydoggy09@gmail.com Register with …" at bounding box center [626, 145] width 676 height 1138
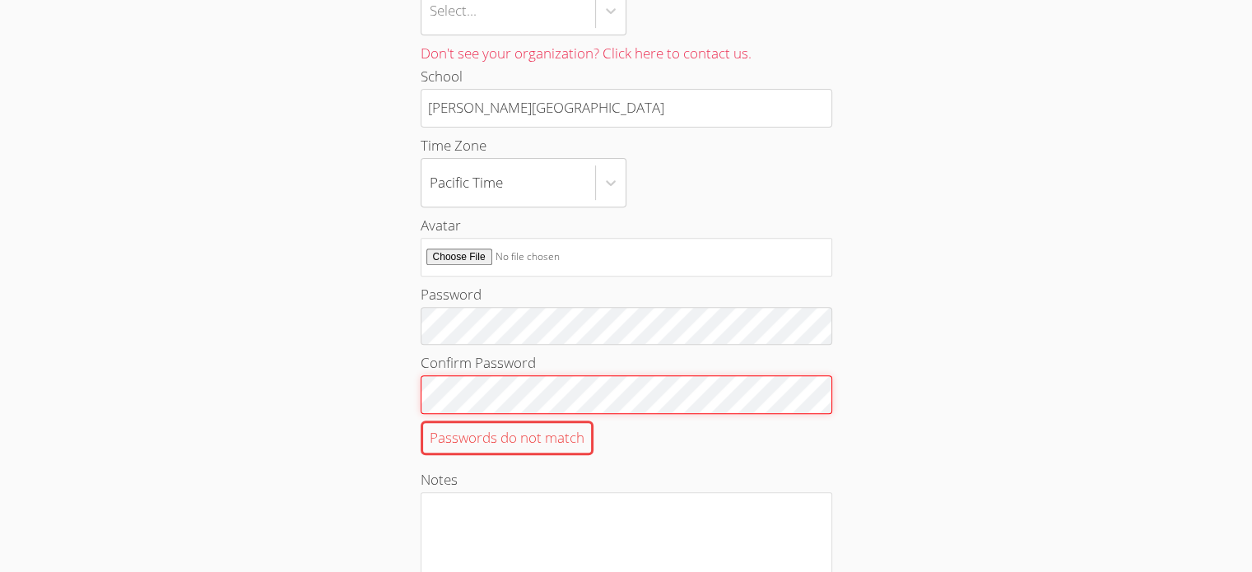
click at [417, 394] on div "First Name Donovan Last Name Kruger Email donnydoggy09@gmail.com Register with …" at bounding box center [626, 169] width 676 height 1186
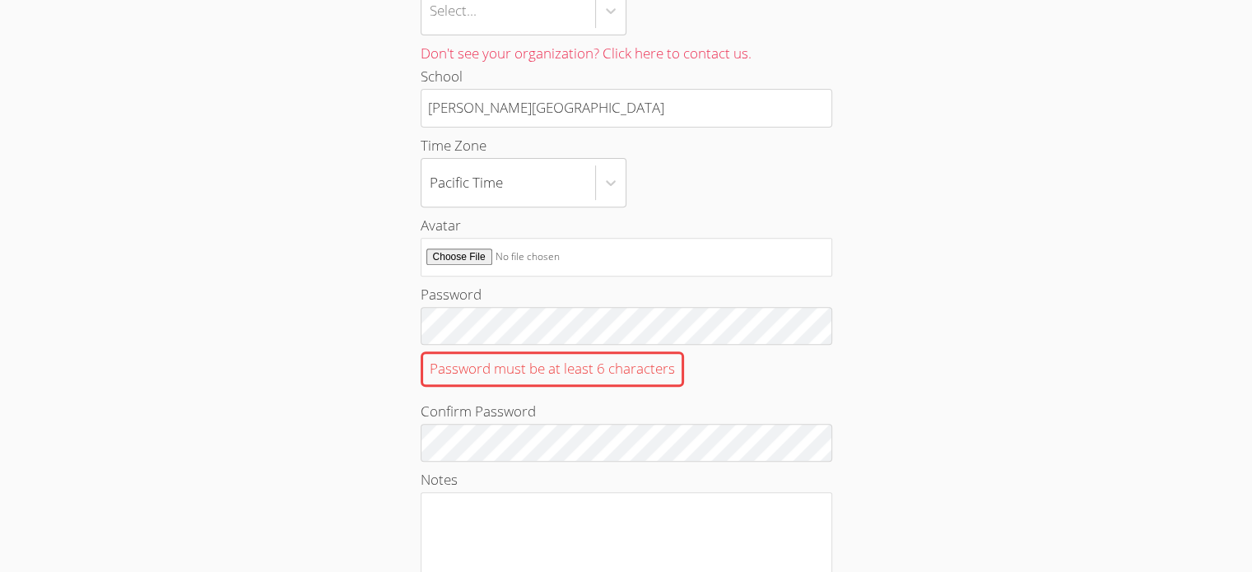
click at [316, 425] on div "First Name Donovan Last Name Kruger Email donnydoggy09@gmail.com Register with …" at bounding box center [626, 169] width 676 height 1186
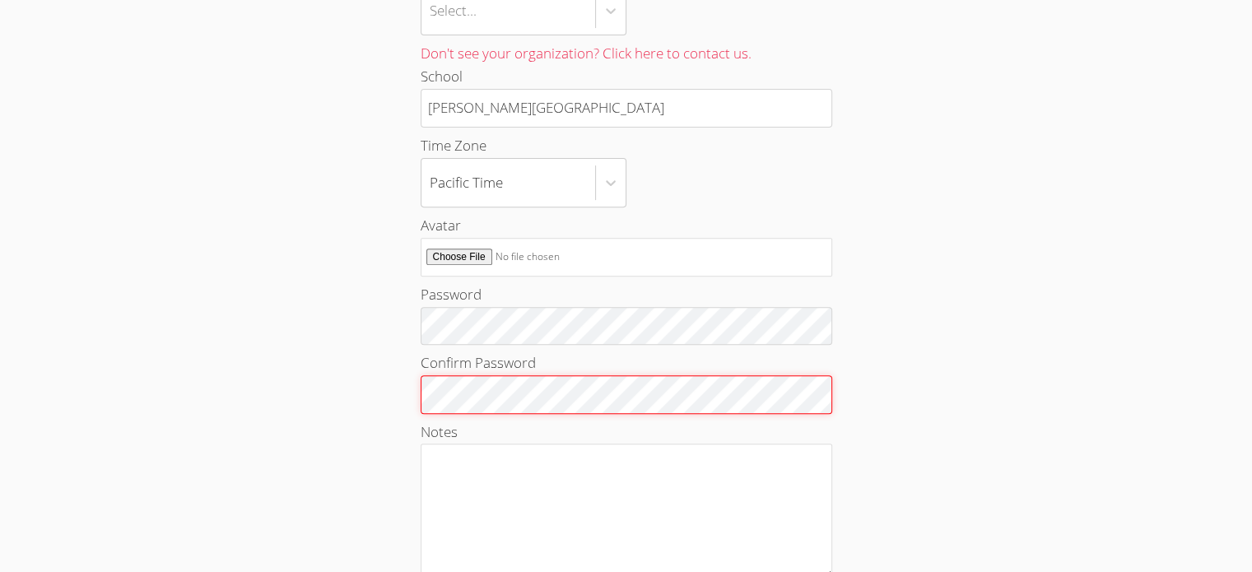
scroll to position [738, 0]
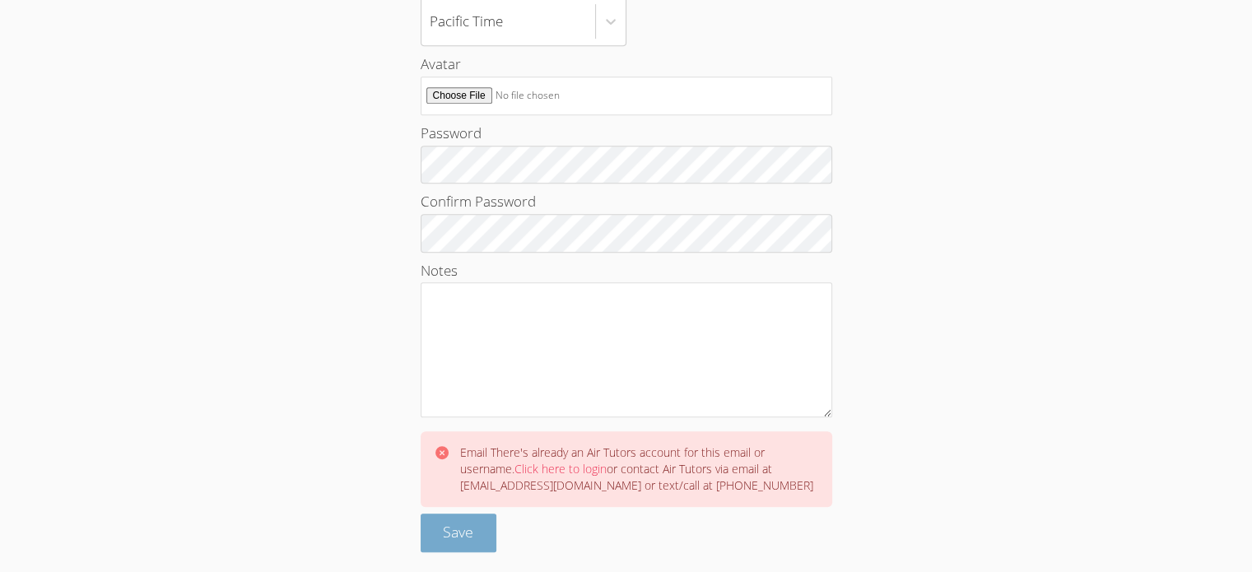
click at [458, 531] on span "Save" at bounding box center [458, 532] width 30 height 20
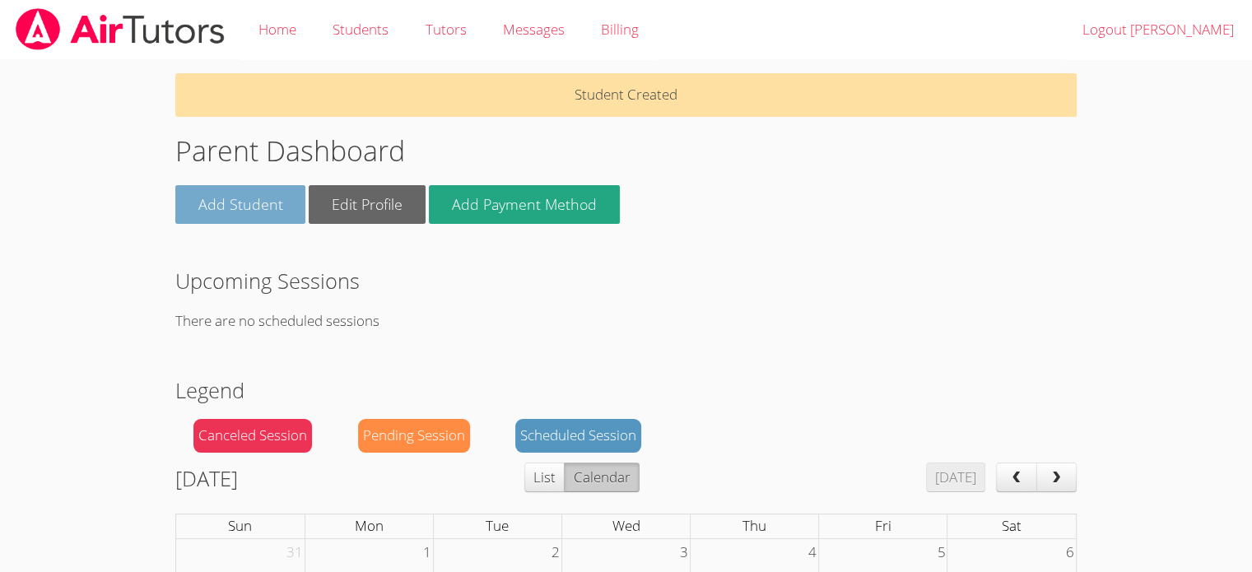
click at [239, 203] on link "Add Student" at bounding box center [240, 204] width 131 height 39
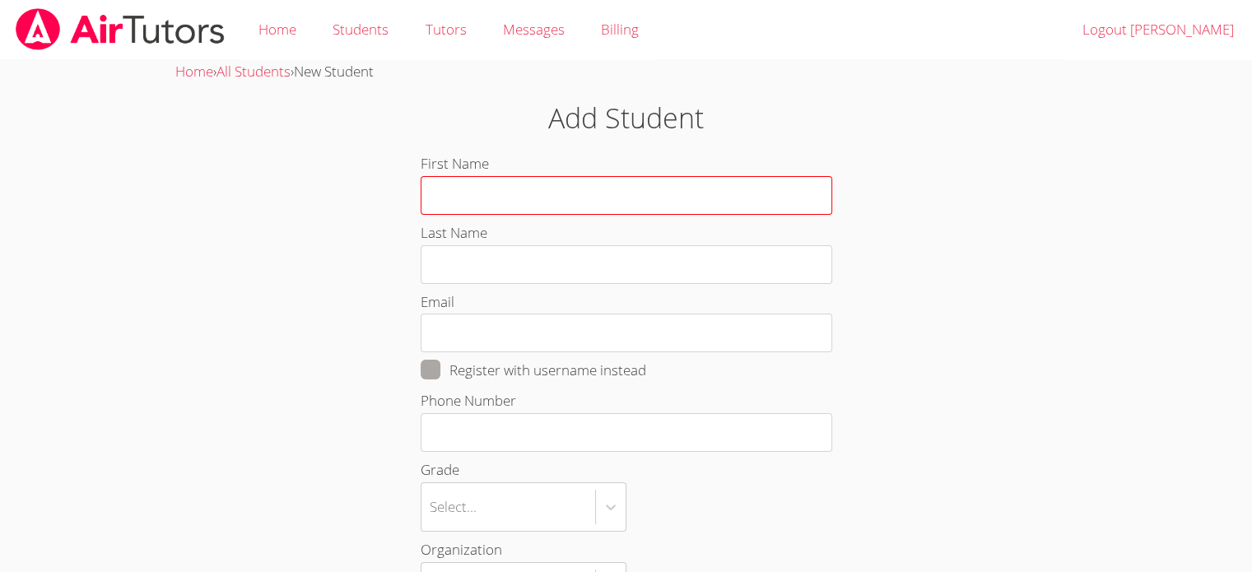
click at [438, 195] on input "First Name" at bounding box center [627, 195] width 412 height 39
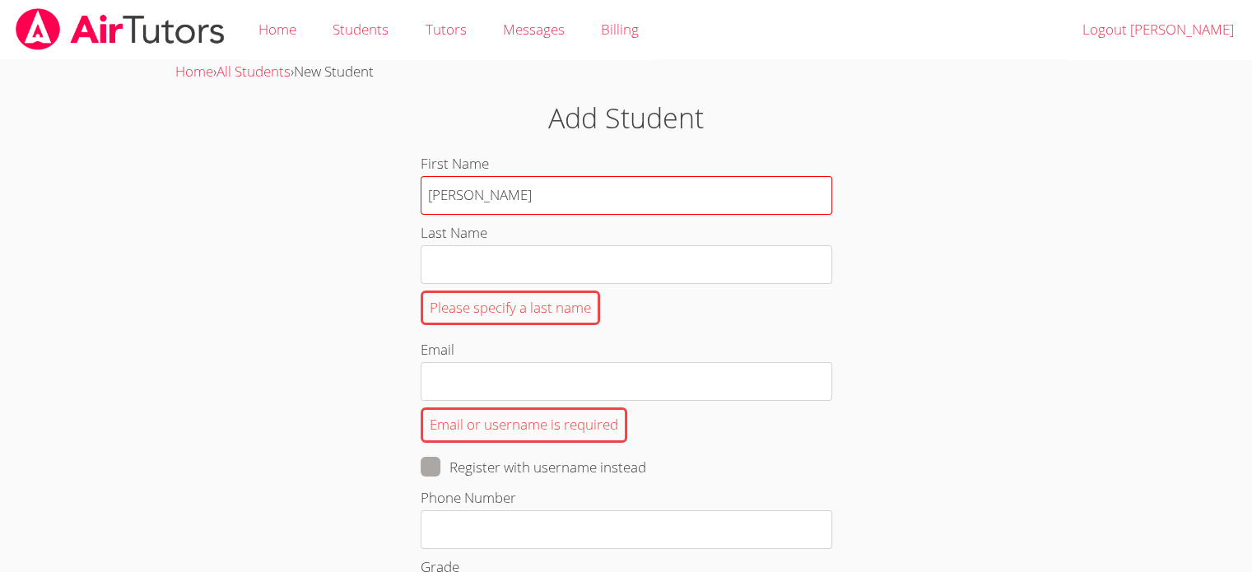
type input "[PERSON_NAME]"
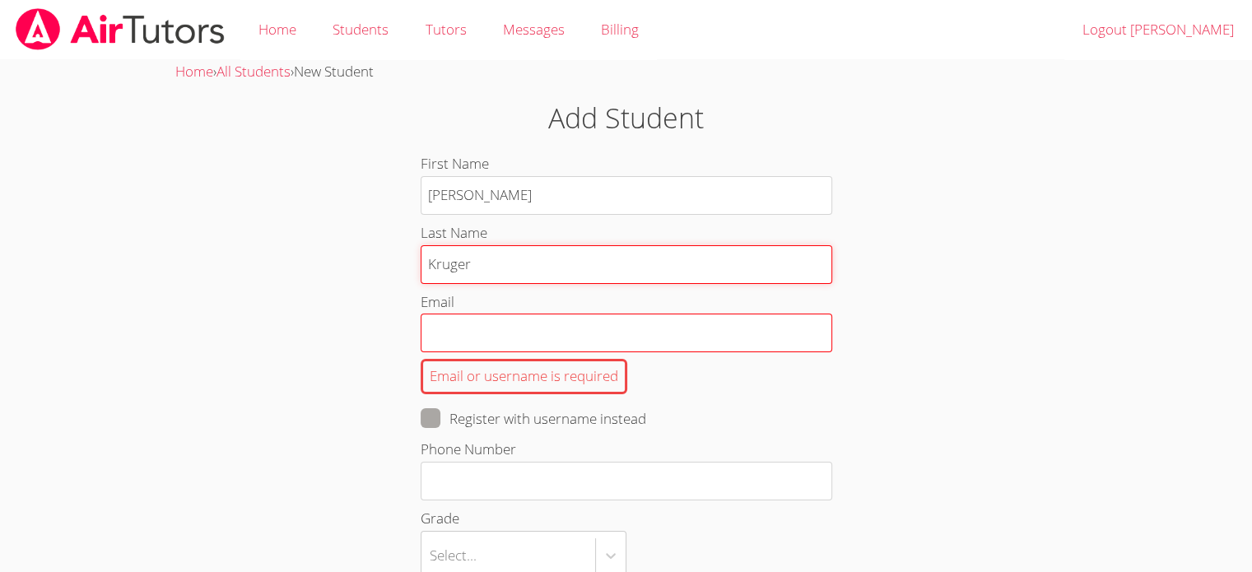
type input "Kruger"
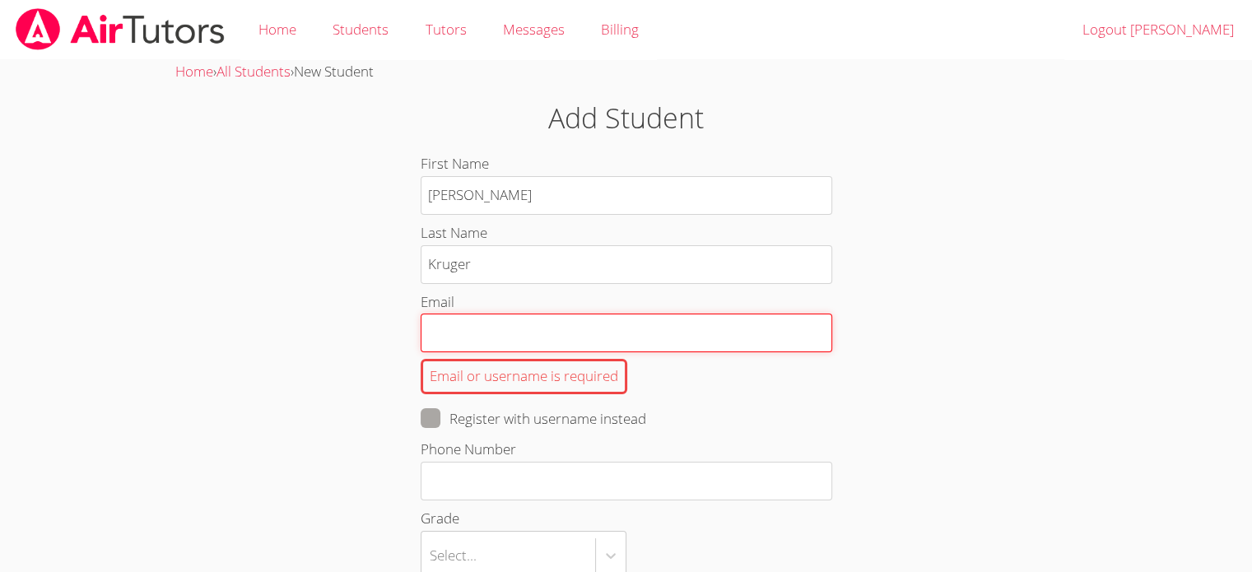
click at [427, 325] on input "Email Email or username is required" at bounding box center [627, 333] width 412 height 39
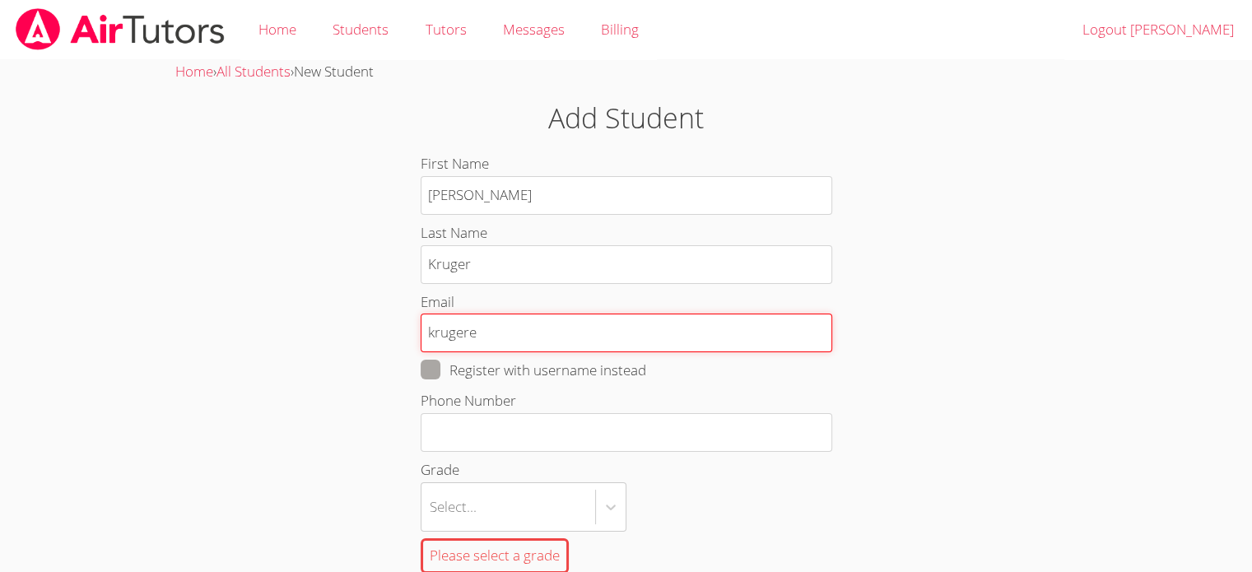
type input "krugerevelyn3@gmail.com"
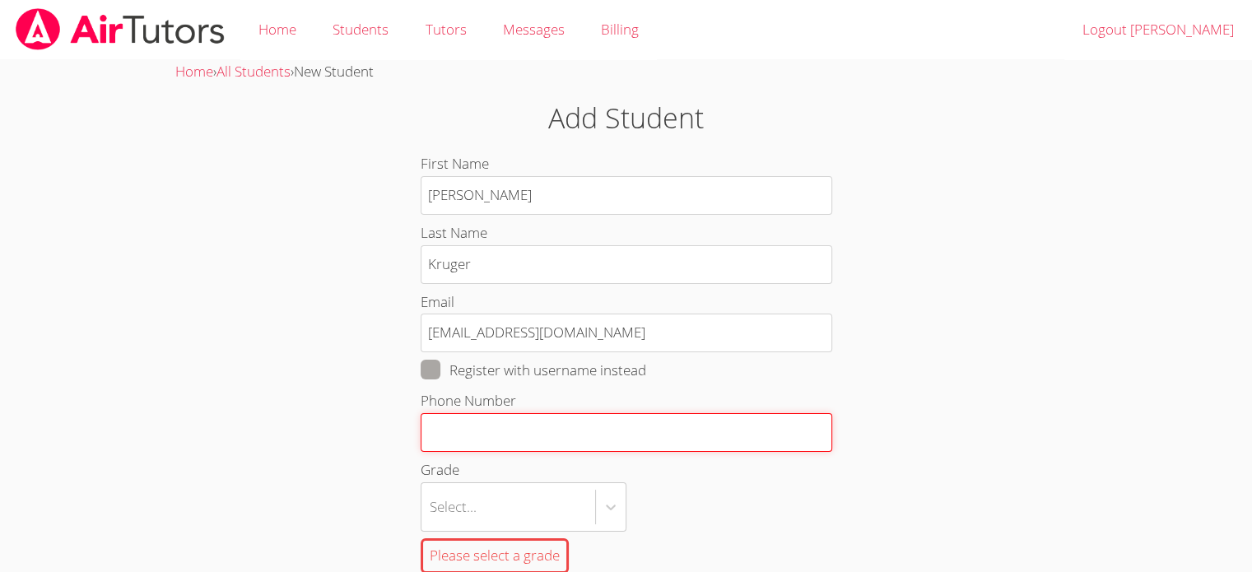
click at [436, 433] on input "Phone Number" at bounding box center [627, 432] width 412 height 39
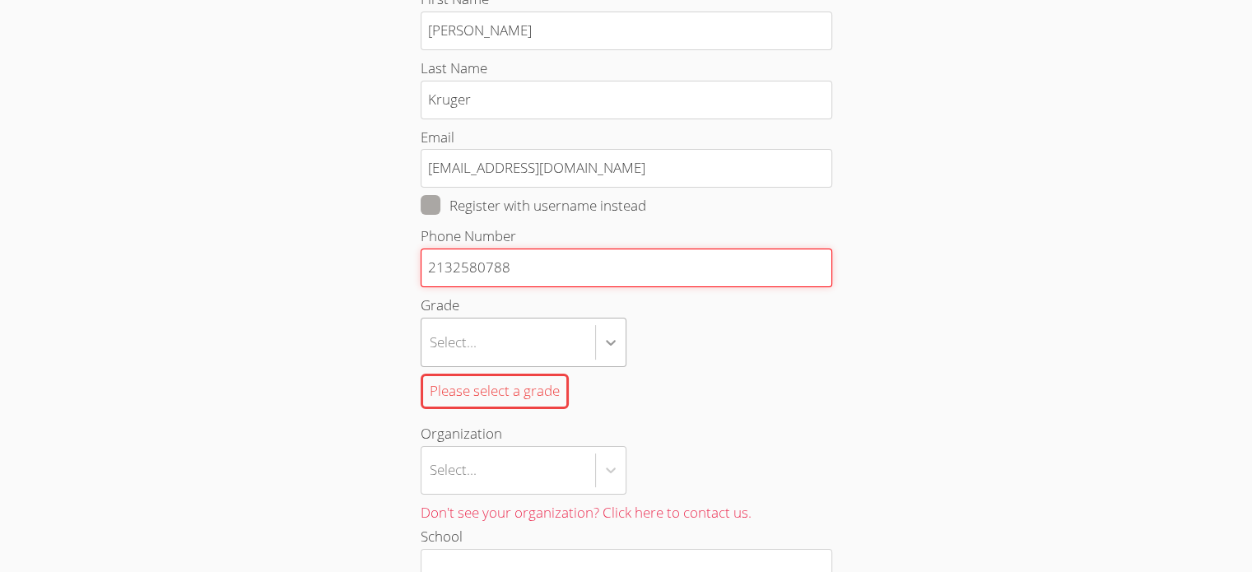
type input "2132580788"
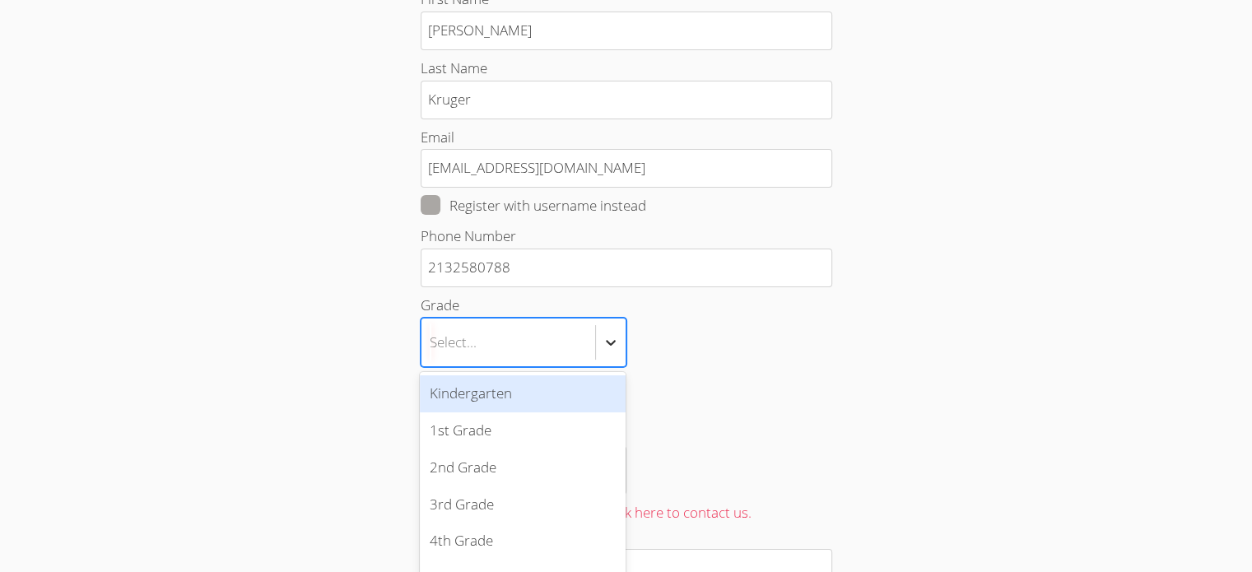
scroll to position [217, 0]
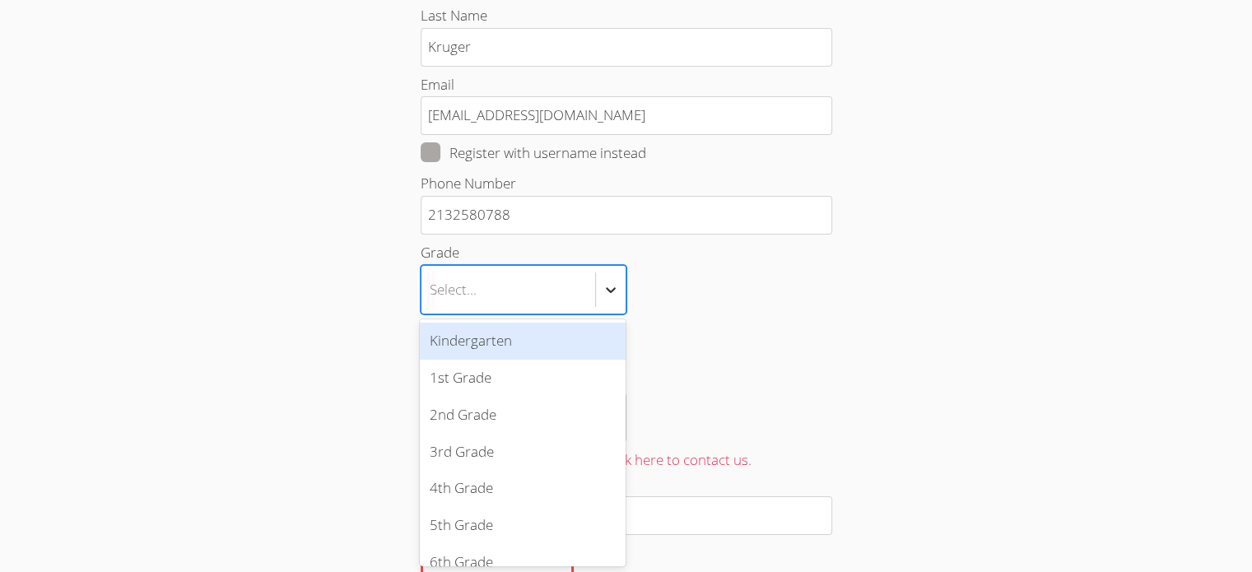
click at [603, 338] on body "Home Students Tutors Messages Billing Logout Nathan Home › All Students › New S…" at bounding box center [626, 69] width 1252 height 572
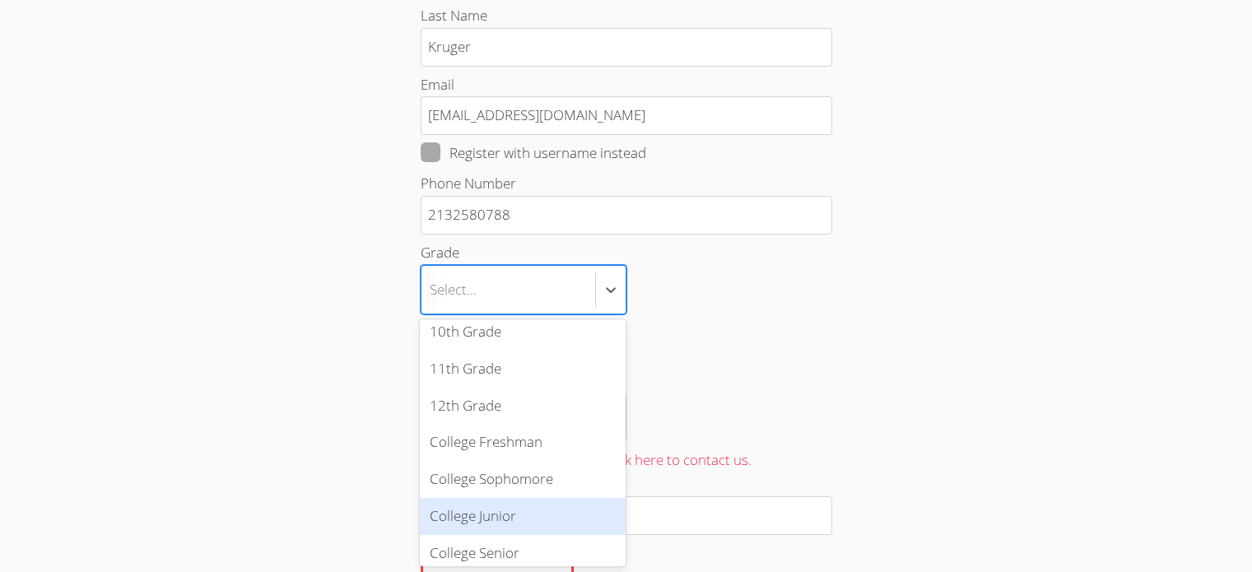
scroll to position [296, 0]
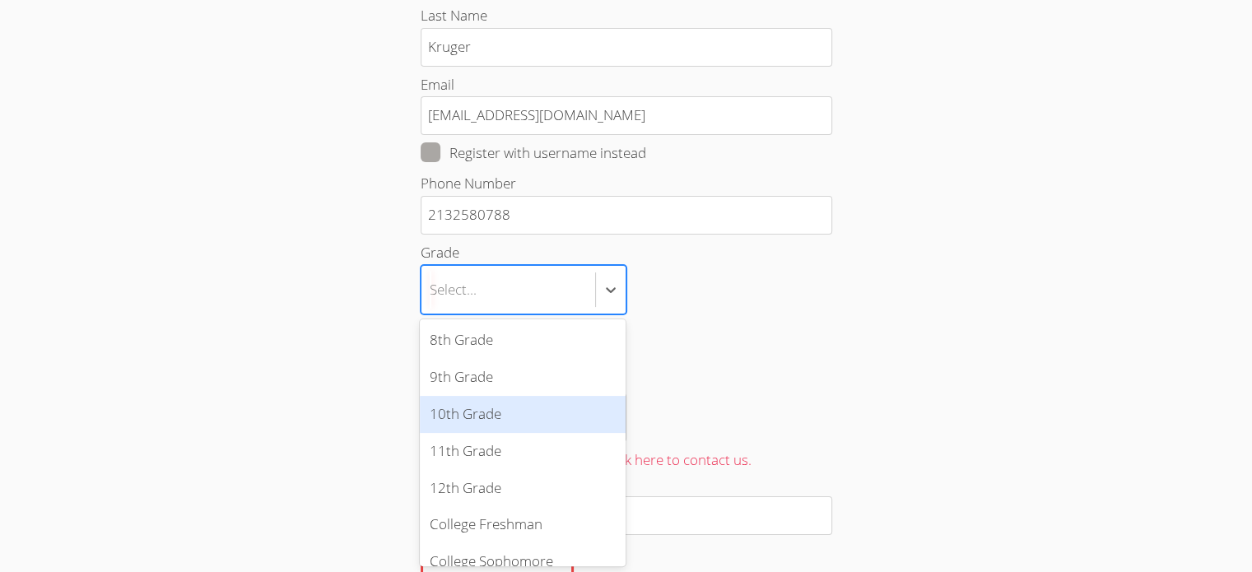
click at [488, 405] on div "10th Grade" at bounding box center [523, 414] width 206 height 37
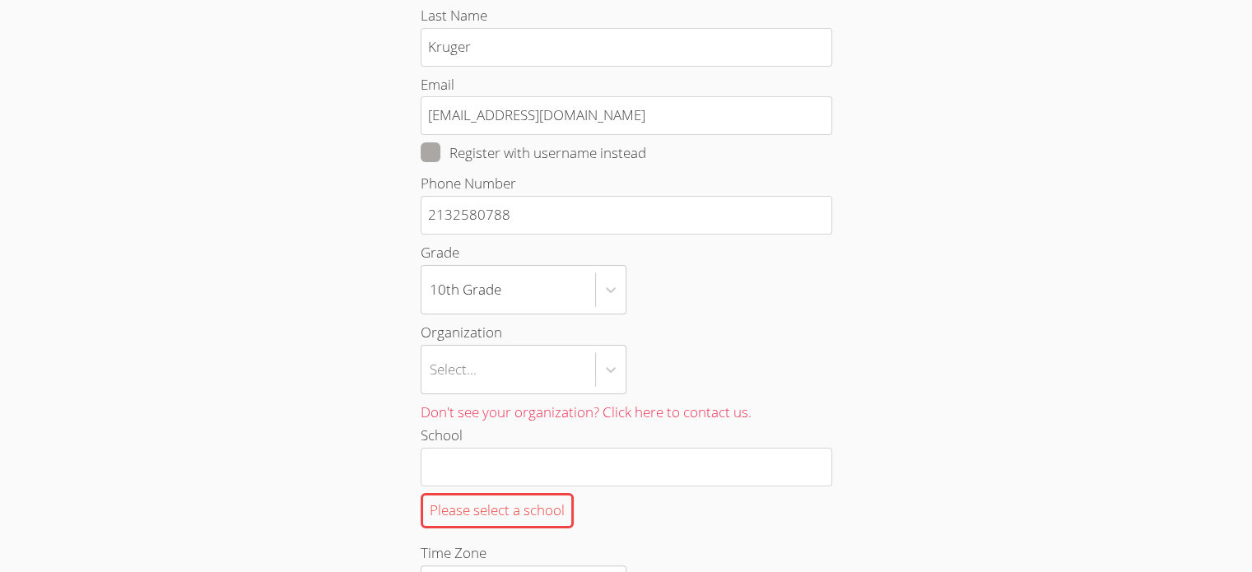
click at [277, 349] on div "Home › All Students › New Student Add Student First Name Evelyn Last Name Kruge…" at bounding box center [625, 510] width 939 height 1335
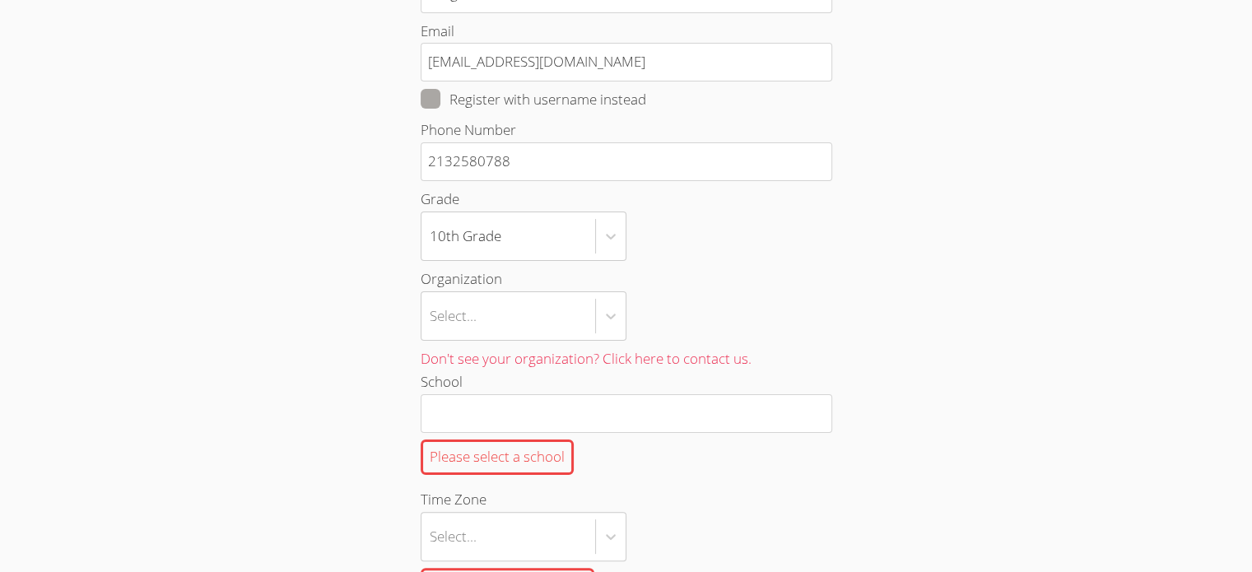
scroll to position [300, 0]
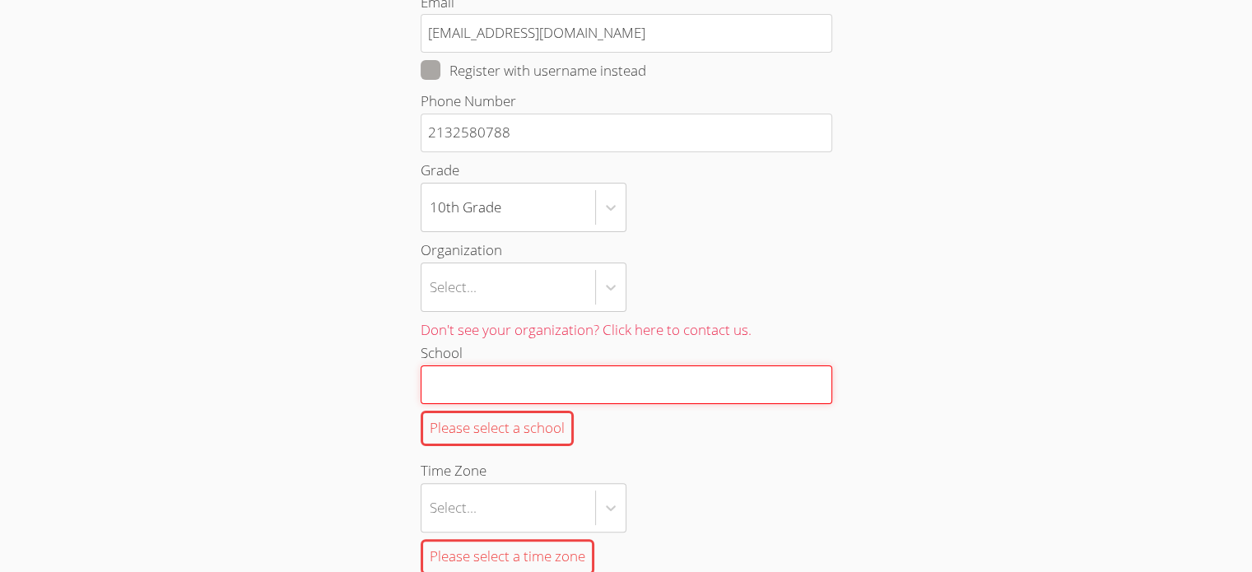
click at [477, 375] on input "School Please select a school" at bounding box center [627, 385] width 412 height 39
type input "Beverly Hills High School"
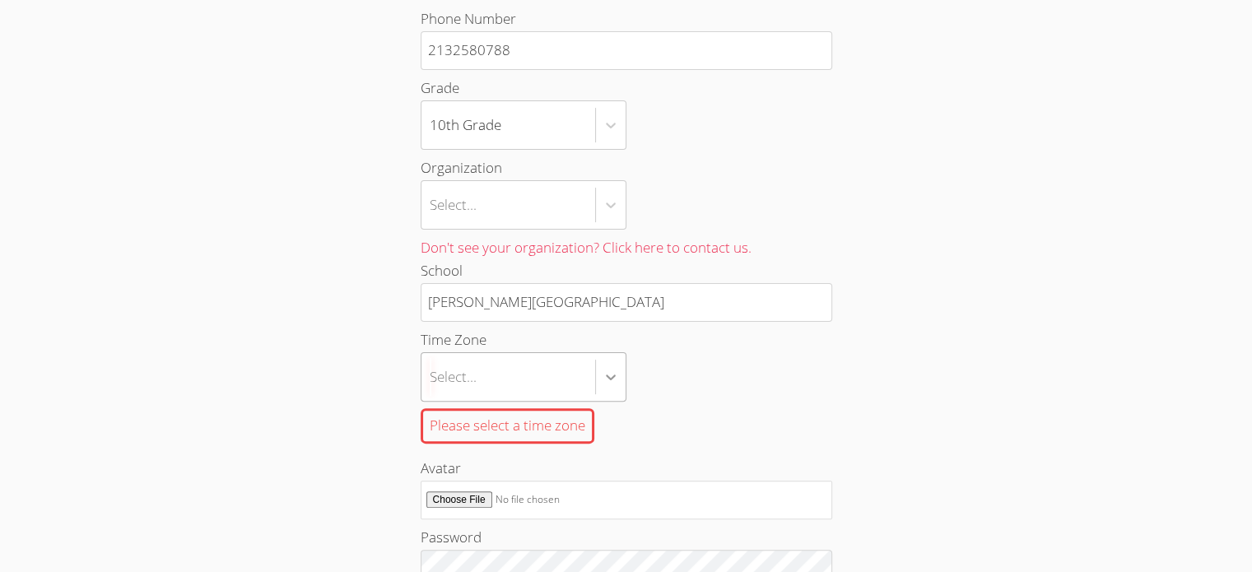
scroll to position [469, 0]
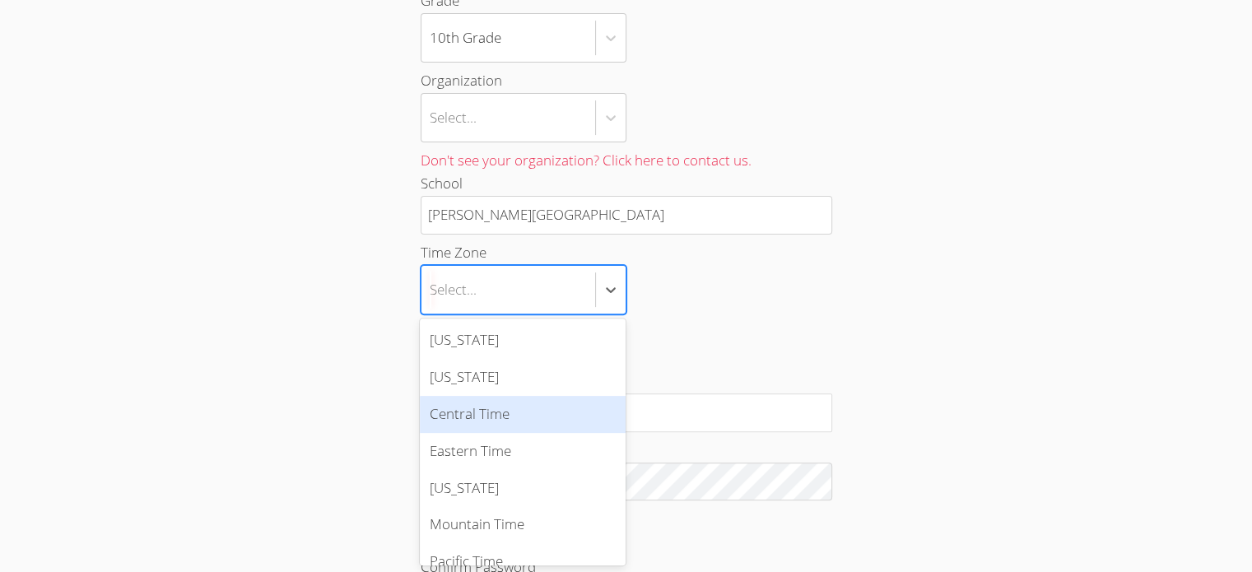
scroll to position [18, 0]
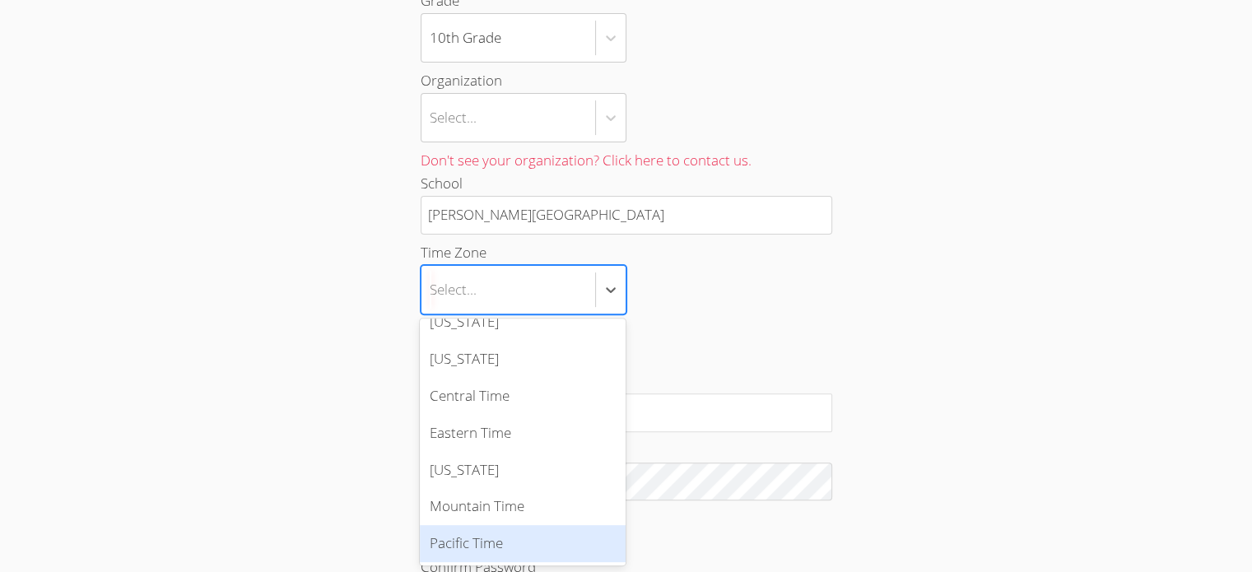
click at [517, 543] on div "Pacific Time" at bounding box center [523, 543] width 206 height 37
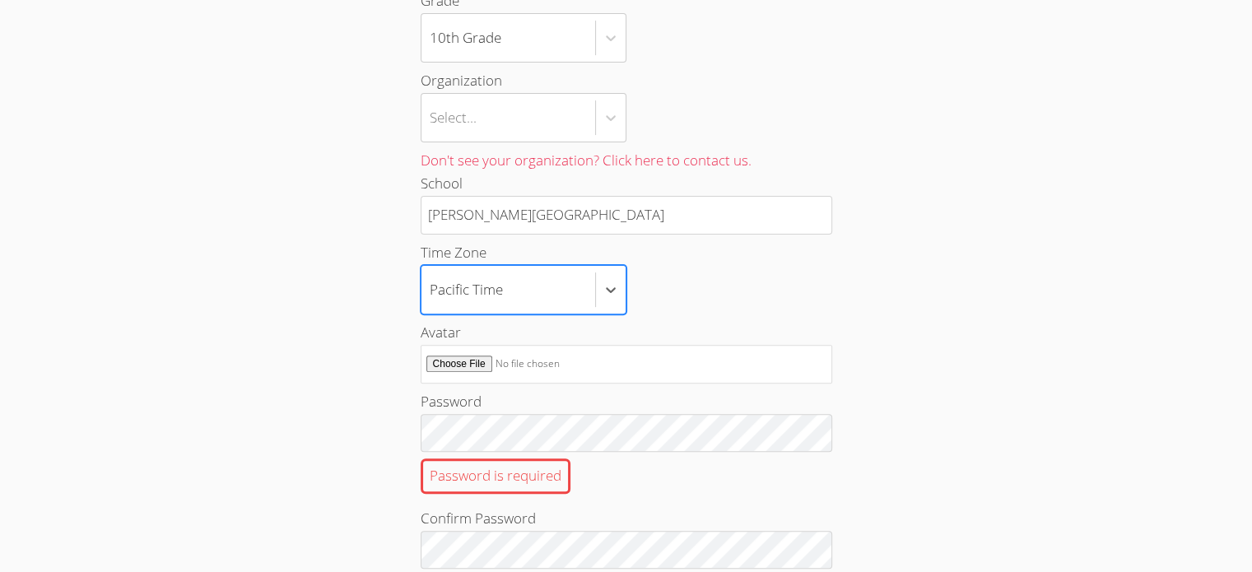
click at [817, 321] on label "Avatar" at bounding box center [627, 352] width 412 height 63
click at [817, 345] on input "Avatar" at bounding box center [627, 364] width 412 height 39
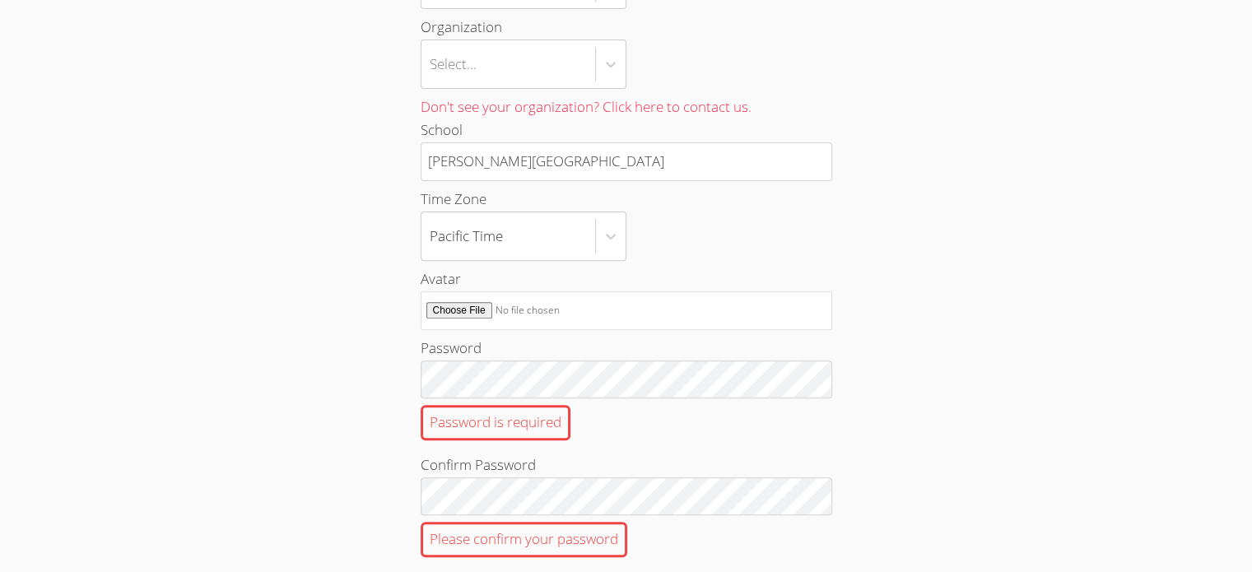
scroll to position [552, 0]
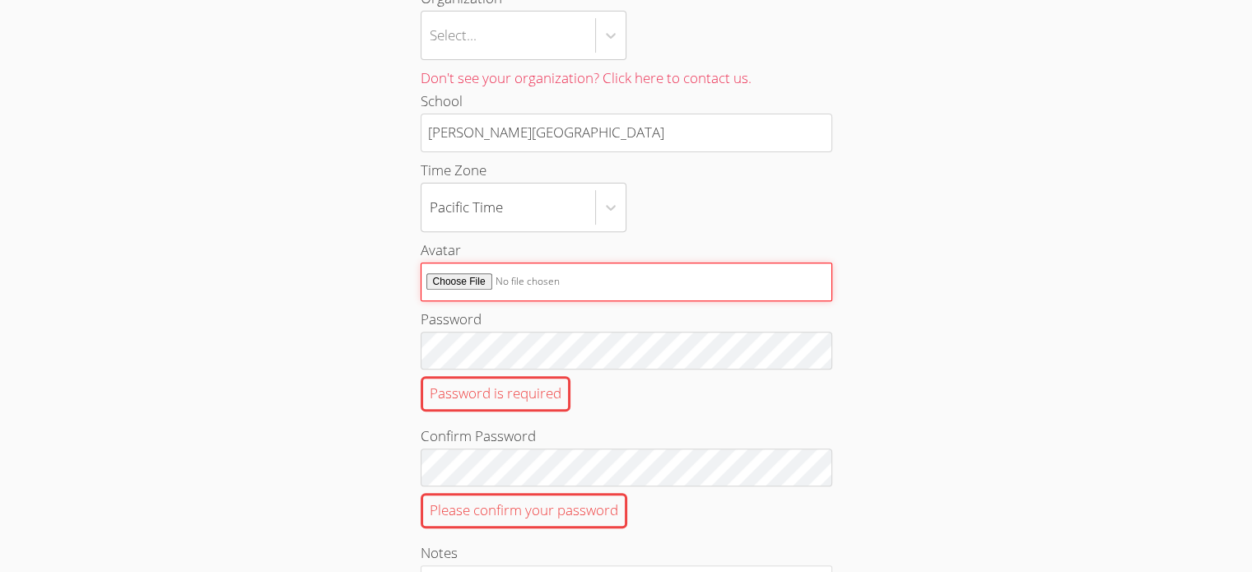
click at [458, 274] on input "Avatar" at bounding box center [627, 282] width 412 height 39
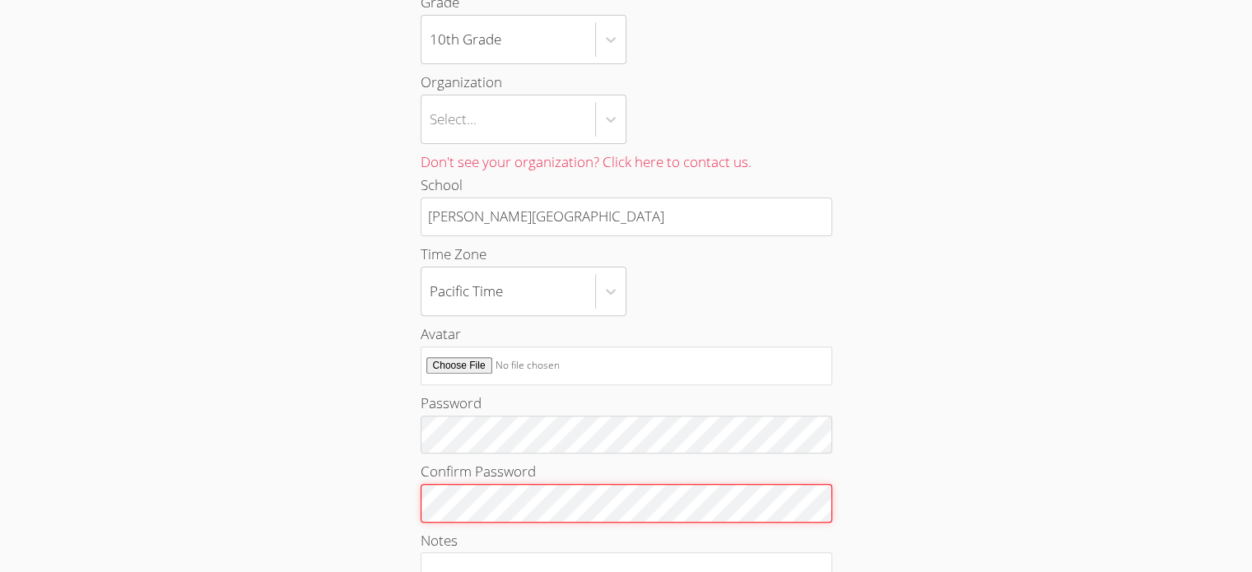
scroll to position [649, 0]
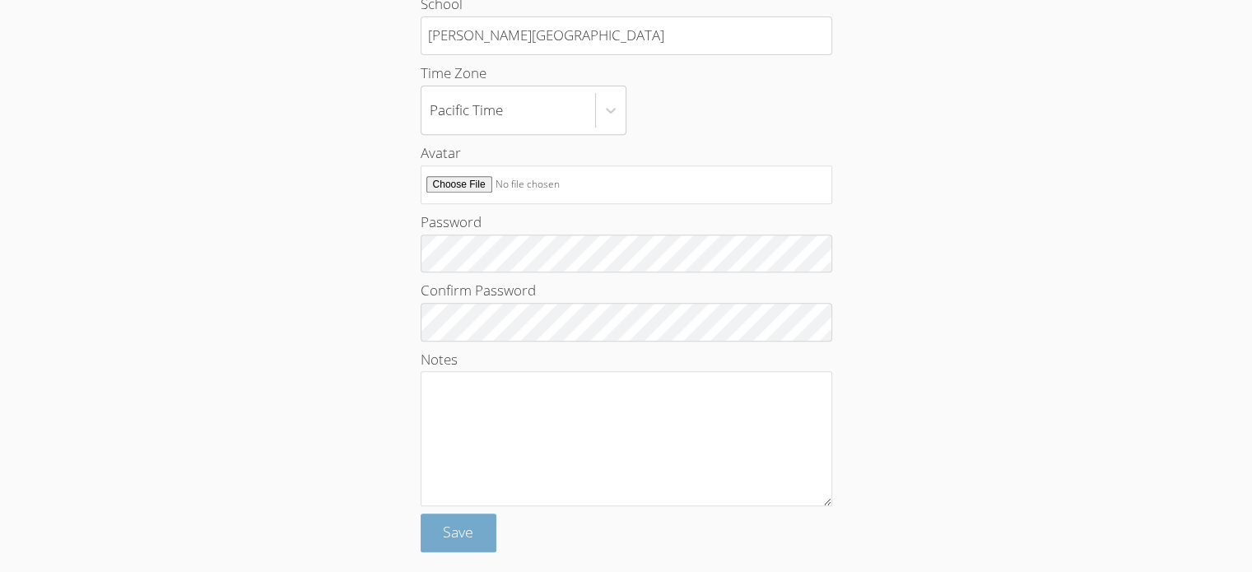
click at [464, 536] on span "Save" at bounding box center [458, 532] width 30 height 20
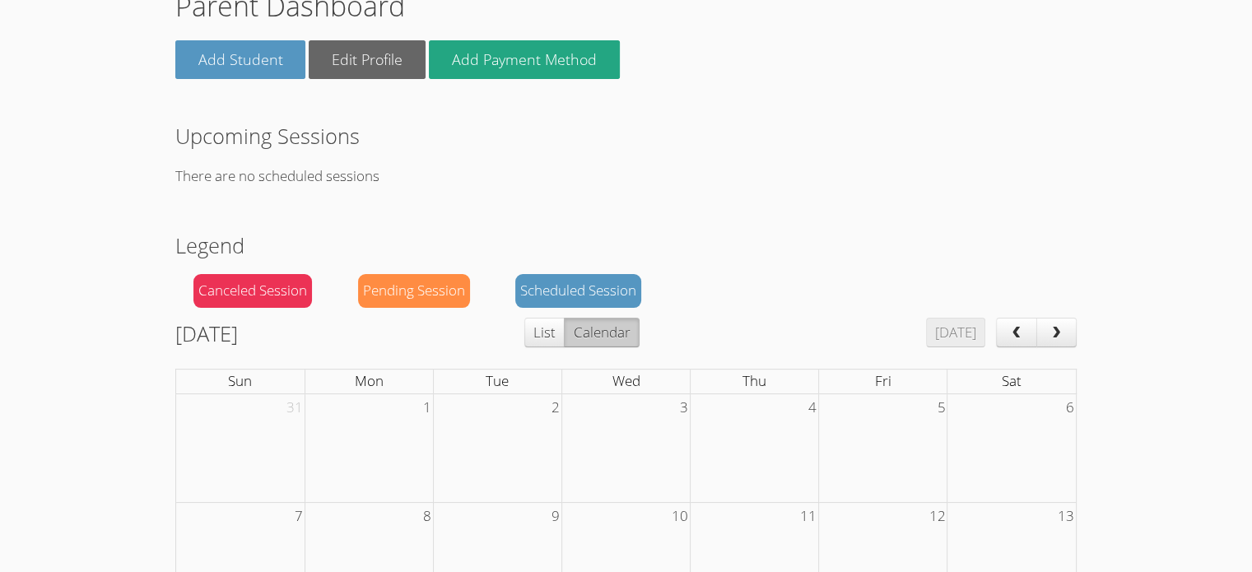
scroll to position [63, 0]
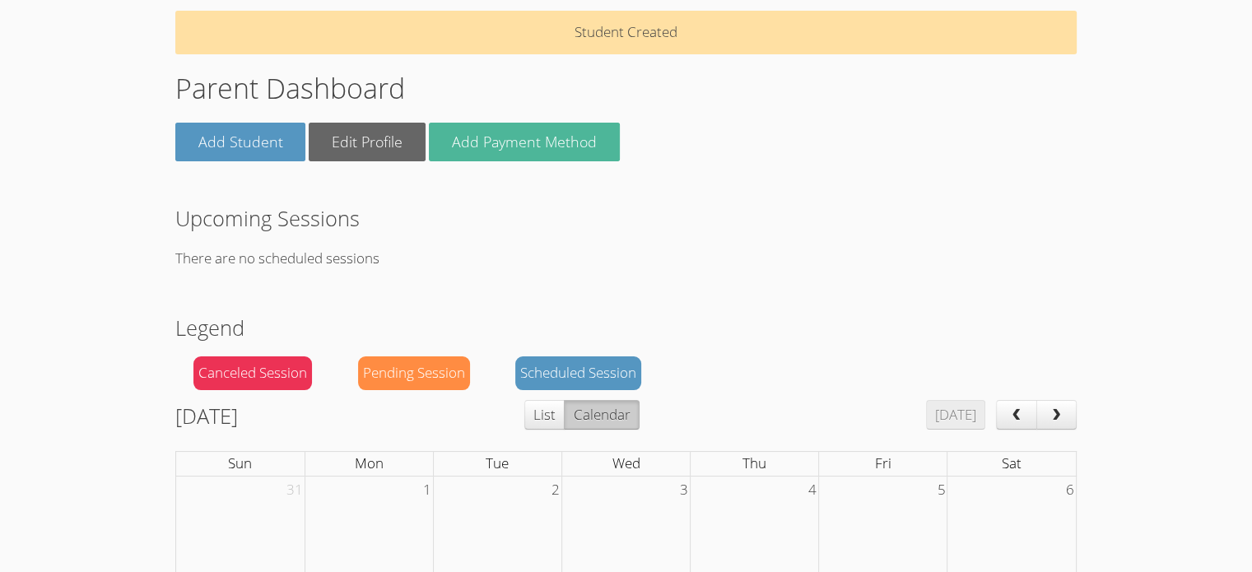
click at [540, 140] on link "Add Payment Method" at bounding box center [524, 142] width 191 height 39
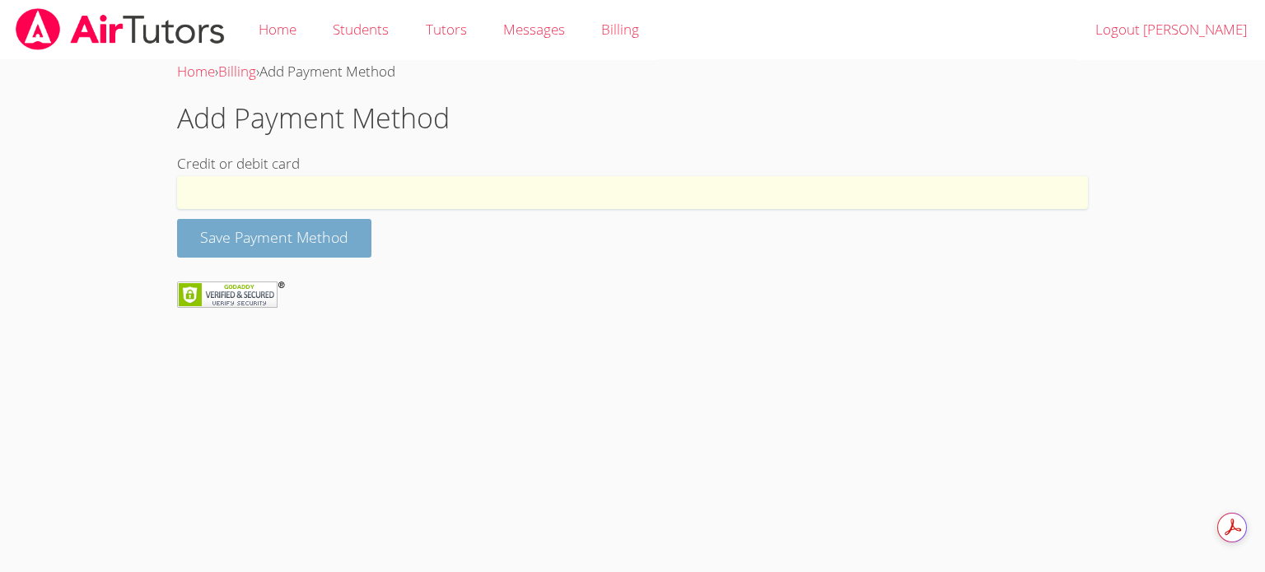
click at [264, 241] on button "Save Payment Method" at bounding box center [274, 238] width 194 height 39
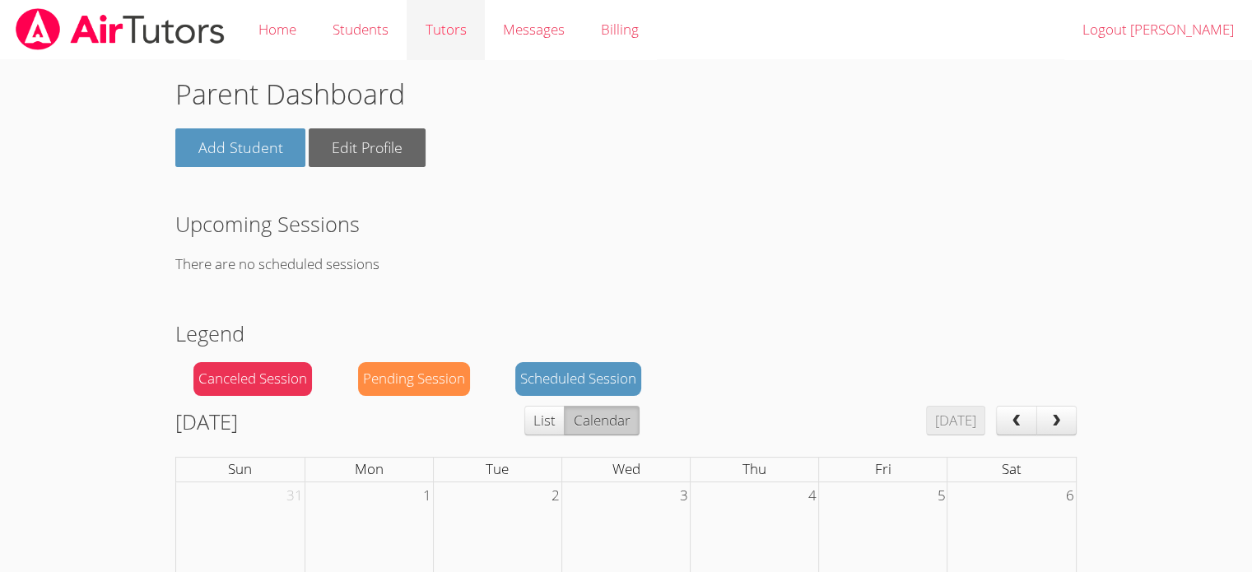
click at [445, 35] on link "Tutors" at bounding box center [445, 30] width 77 height 60
